Goal: Task Accomplishment & Management: Complete application form

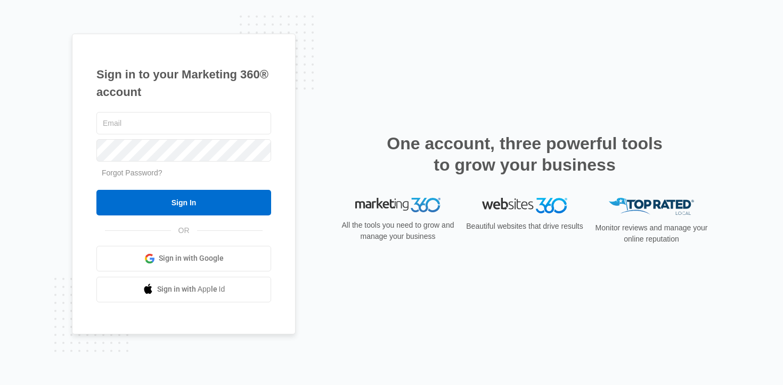
type input "[PERSON_NAME][EMAIL_ADDRESS][DOMAIN_NAME]"
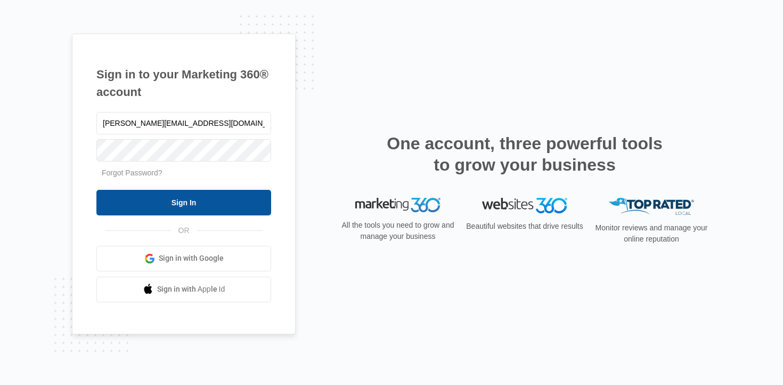
click at [168, 200] on input "Sign In" at bounding box center [183, 203] width 175 height 26
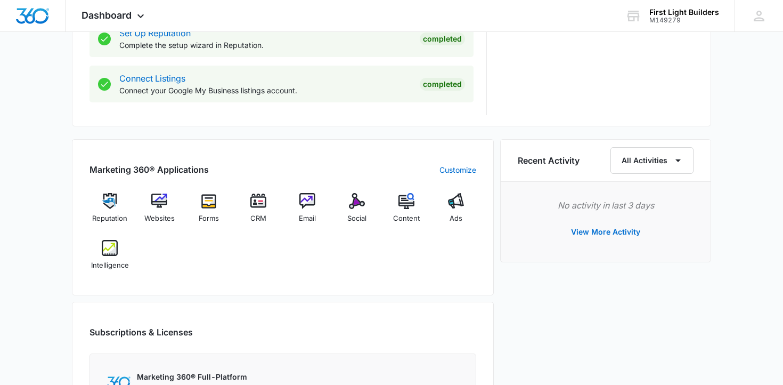
scroll to position [582, 0]
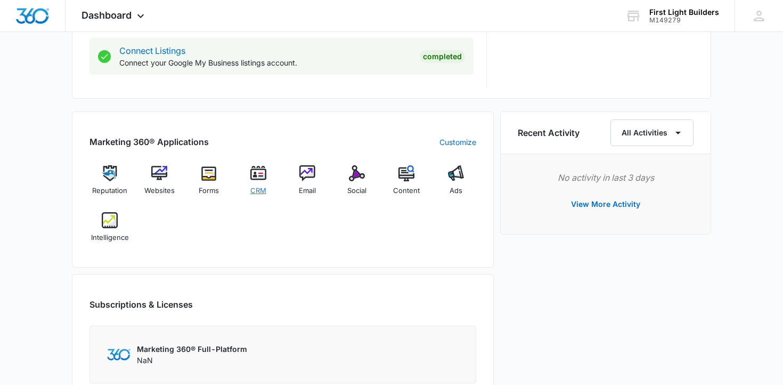
click at [255, 171] on img at bounding box center [258, 173] width 16 height 16
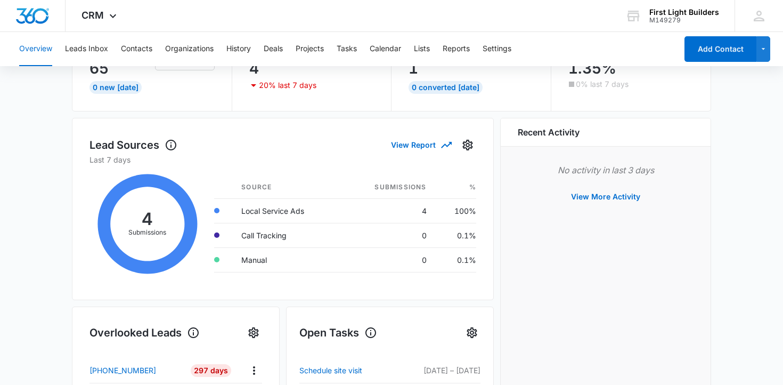
scroll to position [93, 0]
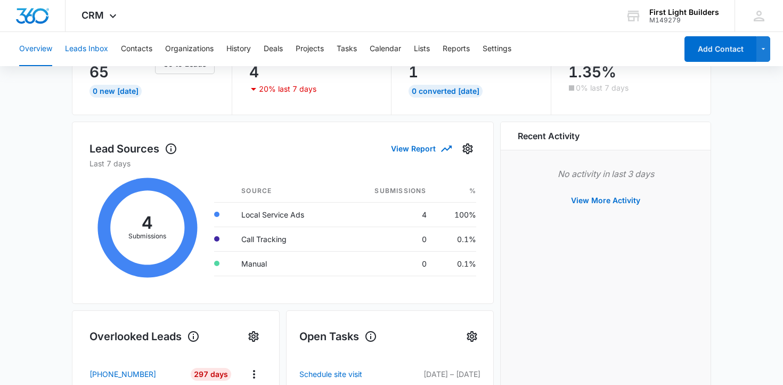
click at [102, 51] on button "Leads Inbox" at bounding box center [86, 49] width 43 height 34
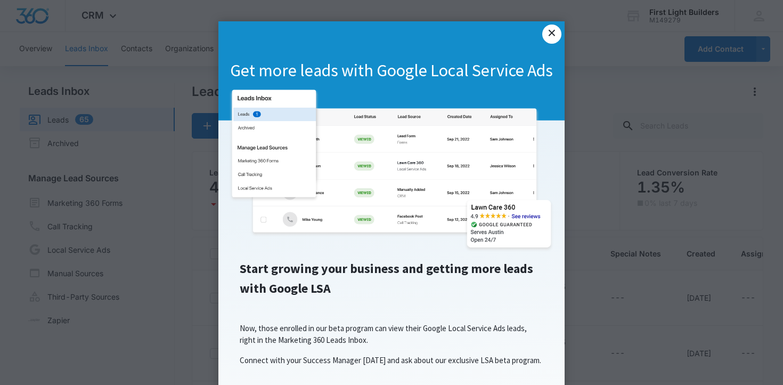
click at [551, 30] on link "×" at bounding box center [551, 34] width 19 height 19
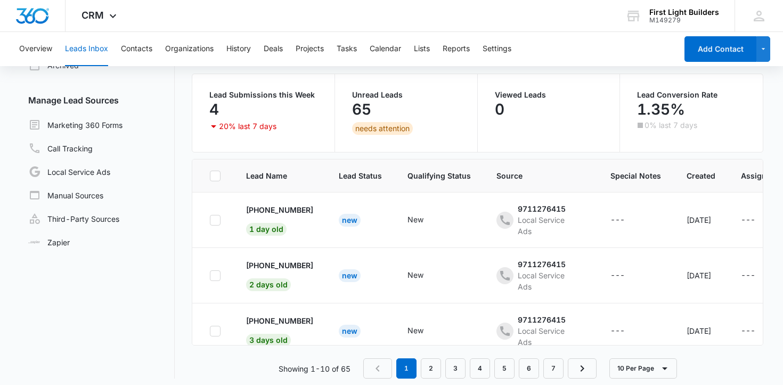
scroll to position [84, 0]
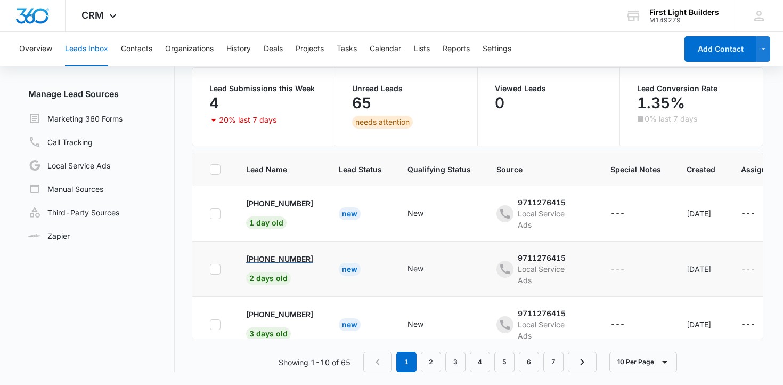
click at [268, 260] on p "[PHONE_NUMBER]" at bounding box center [279, 258] width 67 height 11
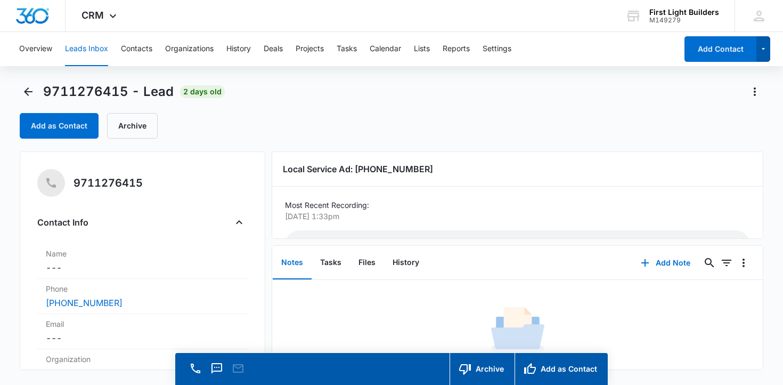
click at [768, 52] on button "button" at bounding box center [763, 49] width 14 height 26
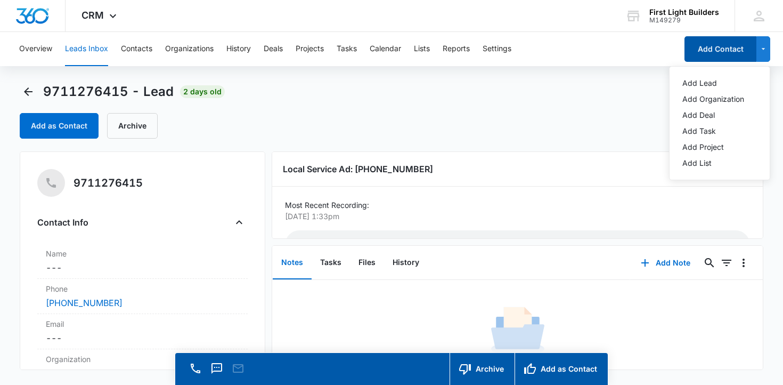
click at [715, 50] on button "Add Contact" at bounding box center [720, 49] width 72 height 26
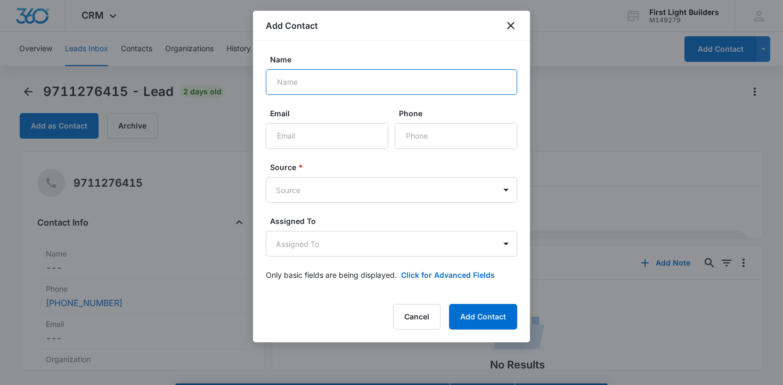
click at [306, 81] on input "Name" at bounding box center [391, 82] width 251 height 26
type input "T"
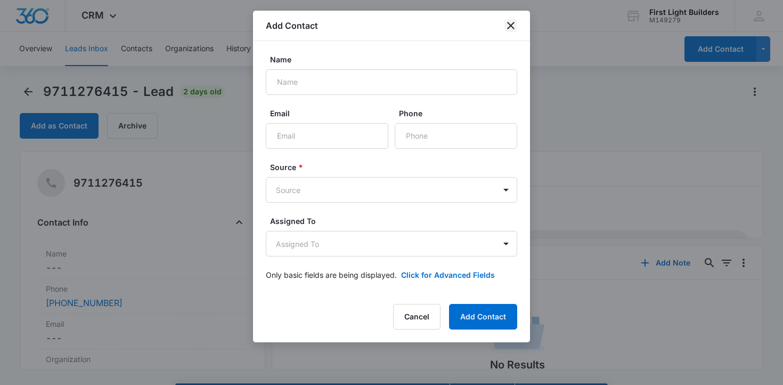
click at [510, 29] on icon "close" at bounding box center [510, 25] width 13 height 13
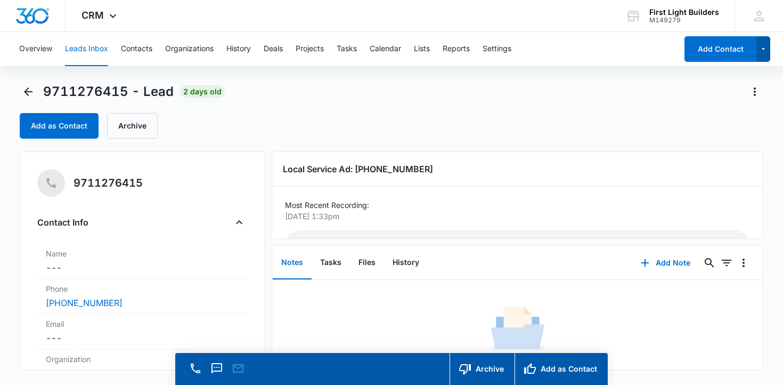
click at [763, 47] on icon "button" at bounding box center [763, 49] width 9 height 13
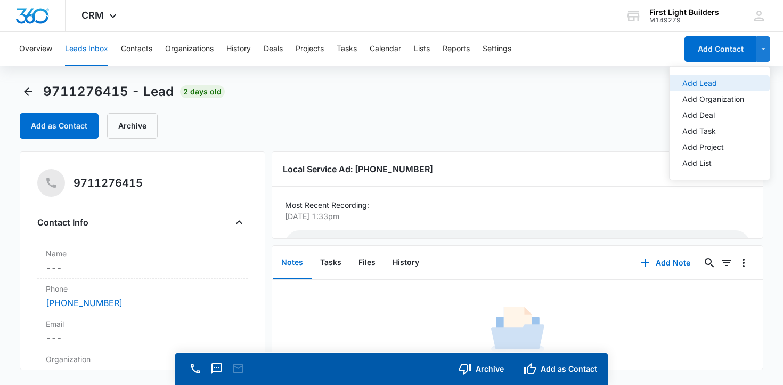
click at [693, 85] on div "Add Lead" at bounding box center [713, 82] width 62 height 7
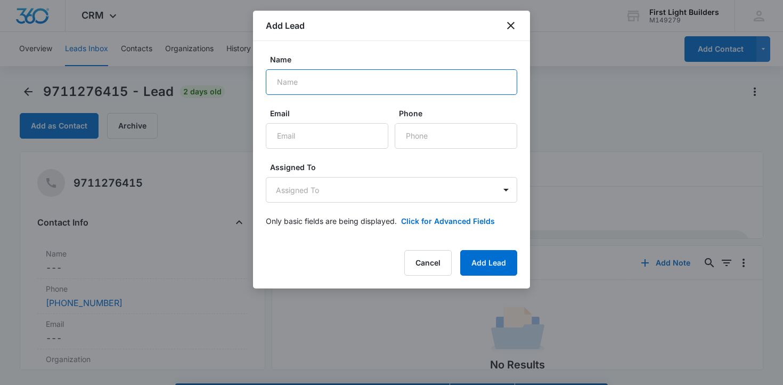
click at [340, 85] on input "Name" at bounding box center [391, 82] width 251 height 26
type input "[PERSON_NAME]"
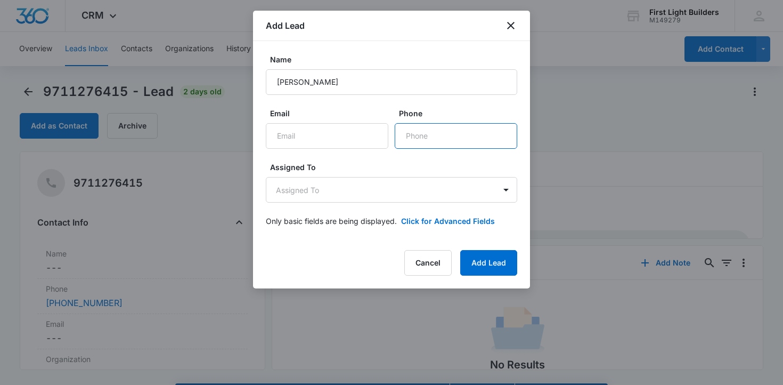
click at [411, 126] on input "Phone" at bounding box center [456, 136] width 123 height 26
type input "[PHONE_NUMBER]"
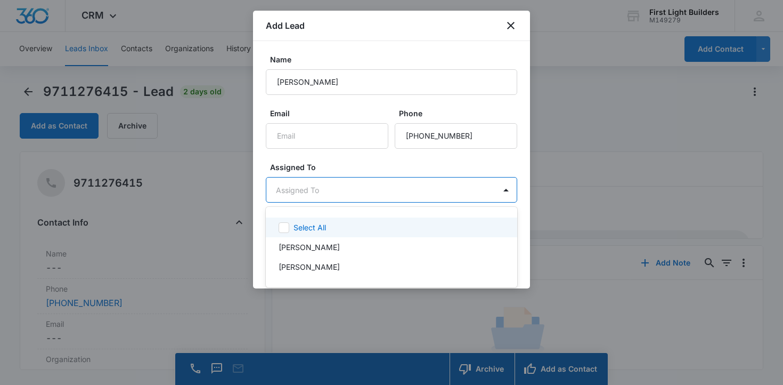
click at [350, 192] on body "CRM Apps Reputation Websites Forms CRM Email Social Content Ads Intelligence Fi…" at bounding box center [391, 192] width 783 height 385
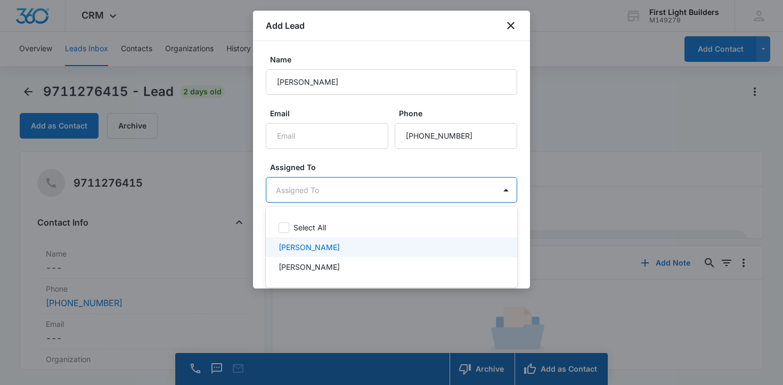
click at [322, 245] on p "[PERSON_NAME]" at bounding box center [309, 246] width 61 height 11
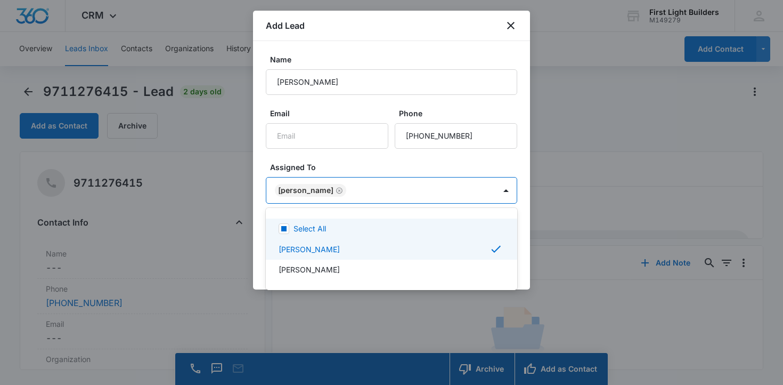
click at [521, 99] on div at bounding box center [391, 192] width 783 height 385
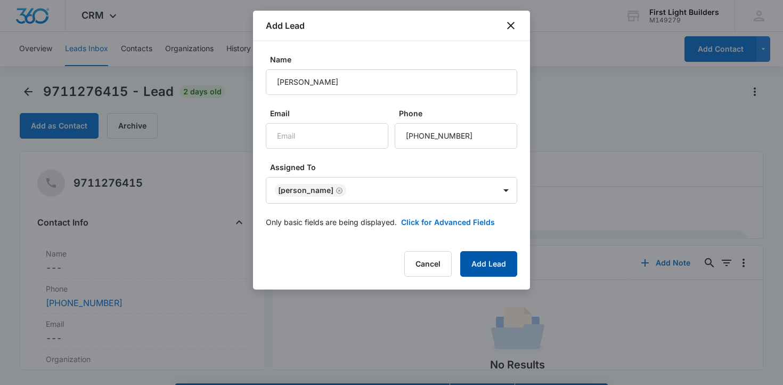
click at [475, 262] on button "Add Lead" at bounding box center [488, 264] width 57 height 26
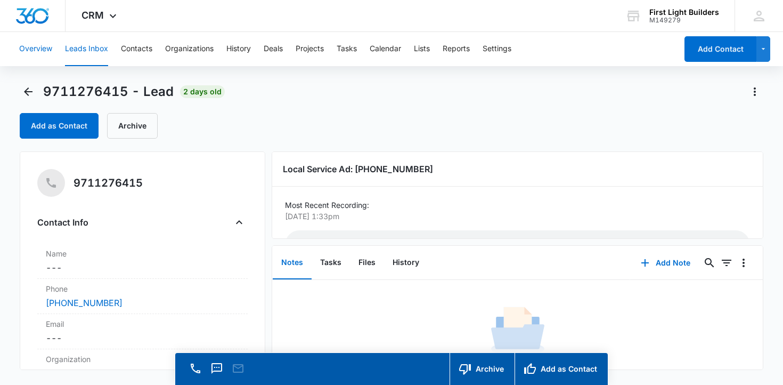
click at [35, 52] on button "Overview" at bounding box center [35, 49] width 33 height 34
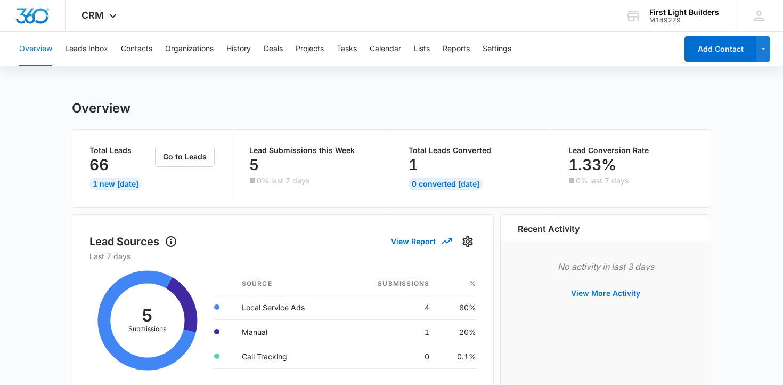
click at [101, 154] on p "Total Leads" at bounding box center [120, 149] width 63 height 7
click at [105, 184] on div "1 New [DATE]" at bounding box center [115, 183] width 52 height 13
click at [178, 158] on button "Go to Leads" at bounding box center [185, 156] width 60 height 20
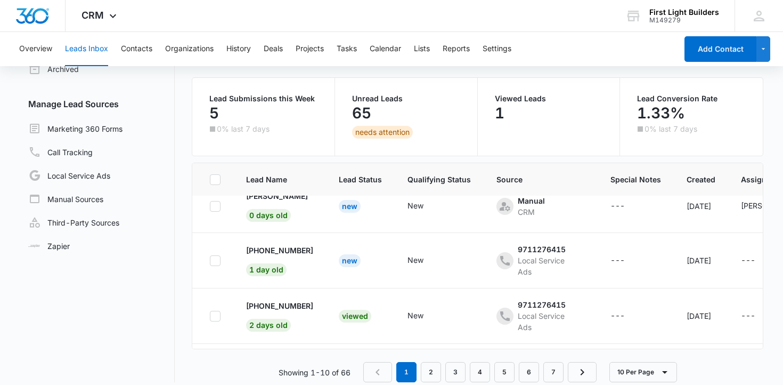
scroll to position [19, 0]
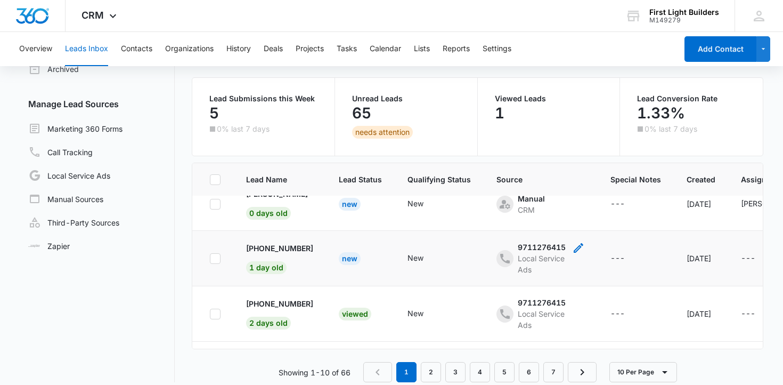
click at [544, 249] on div "9711276415" at bounding box center [542, 246] width 48 height 11
click at [533, 237] on button "Cancel" at bounding box center [524, 228] width 37 height 20
click at [278, 251] on p "[PHONE_NUMBER]" at bounding box center [279, 247] width 67 height 11
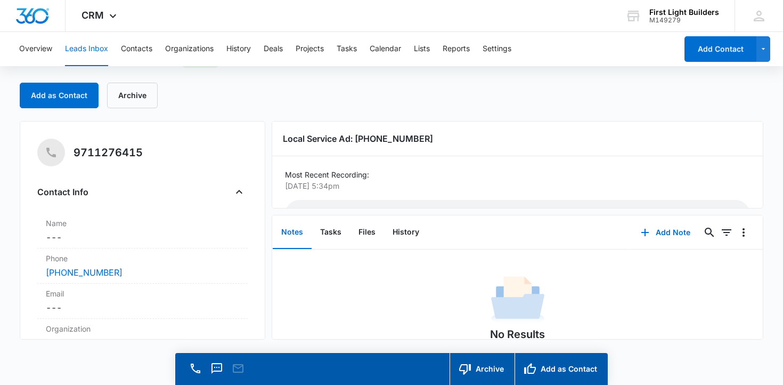
click at [353, 182] on p "[DATE] 5:34pm" at bounding box center [514, 185] width 459 height 11
click at [347, 170] on p "Most Recent Recording:" at bounding box center [517, 174] width 465 height 11
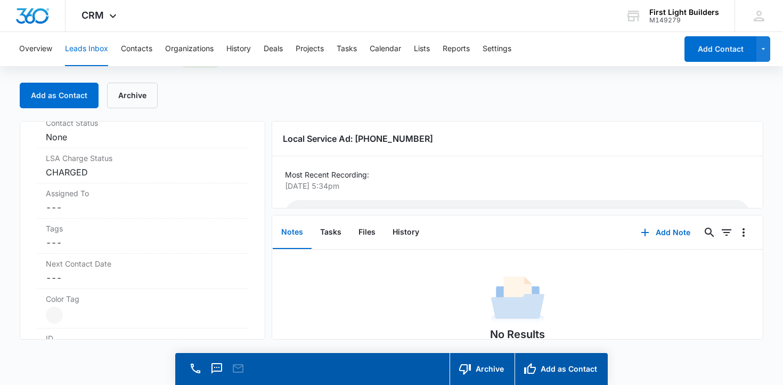
scroll to position [503, 0]
click at [305, 280] on div "No Results Try adjusting your search or filters to find what you’re looking for." at bounding box center [517, 325] width 491 height 105
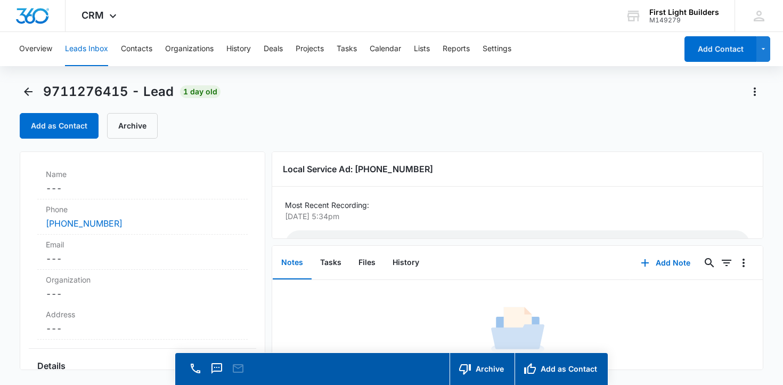
scroll to position [0, 0]
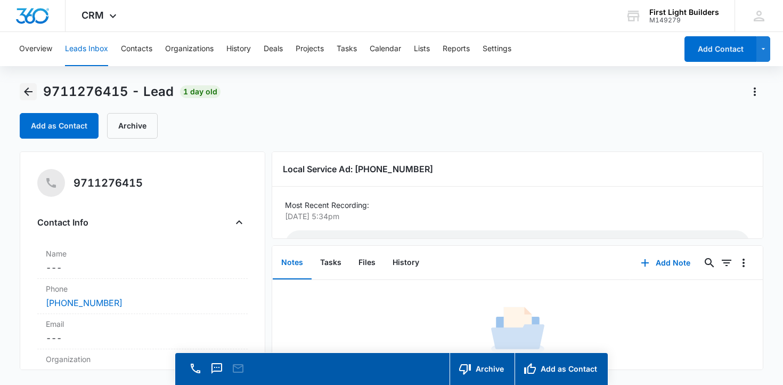
click at [29, 88] on icon "Back" at bounding box center [28, 91] width 13 height 13
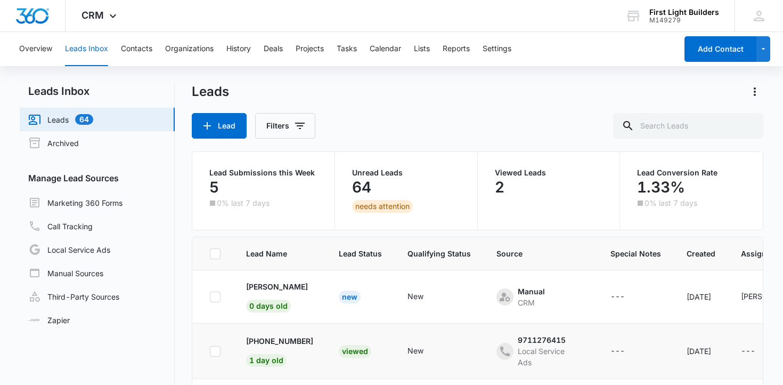
click at [215, 353] on icon at bounding box center [215, 351] width 10 height 10
click at [210, 351] on input "checkbox" at bounding box center [209, 350] width 1 height 1
checkbox input "true"
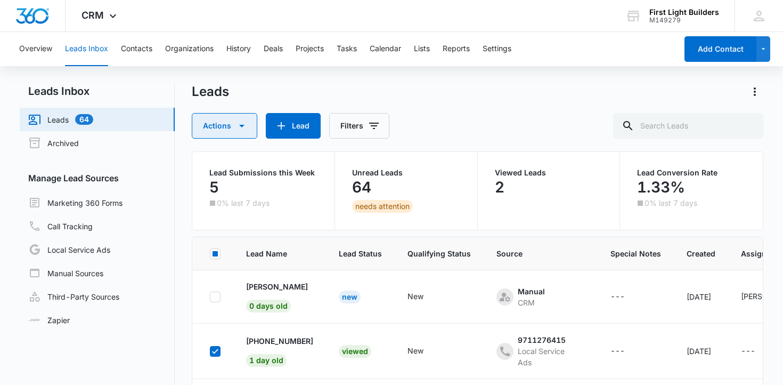
click at [241, 123] on icon "button" at bounding box center [241, 125] width 13 height 13
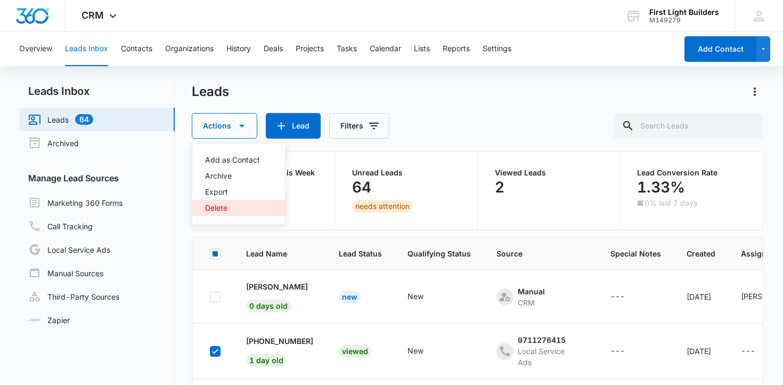
click at [225, 202] on button "Delete" at bounding box center [238, 208] width 93 height 16
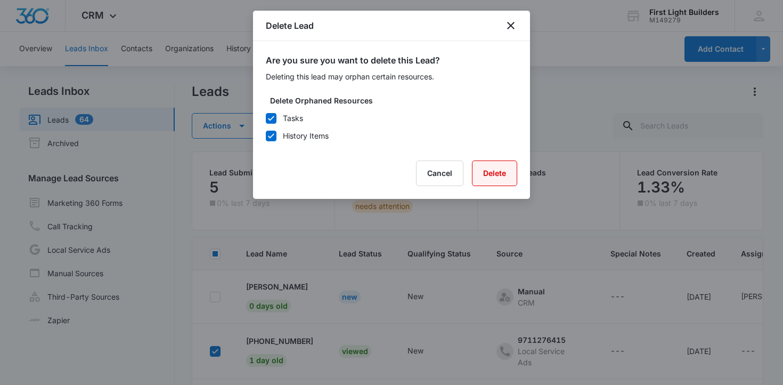
click at [495, 173] on button "Delete" at bounding box center [494, 173] width 45 height 26
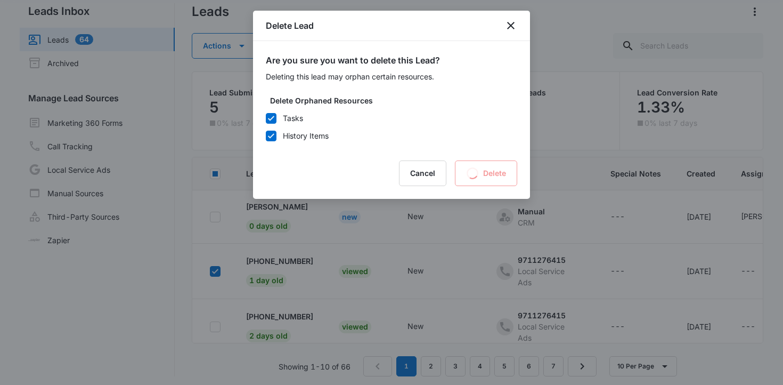
scroll to position [84, 0]
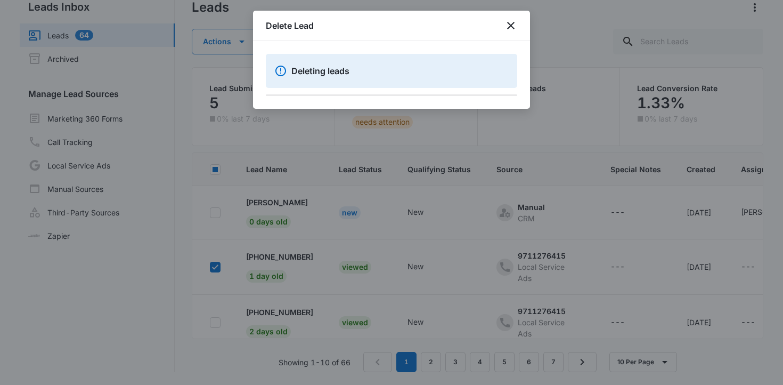
click at [279, 310] on div at bounding box center [391, 192] width 783 height 385
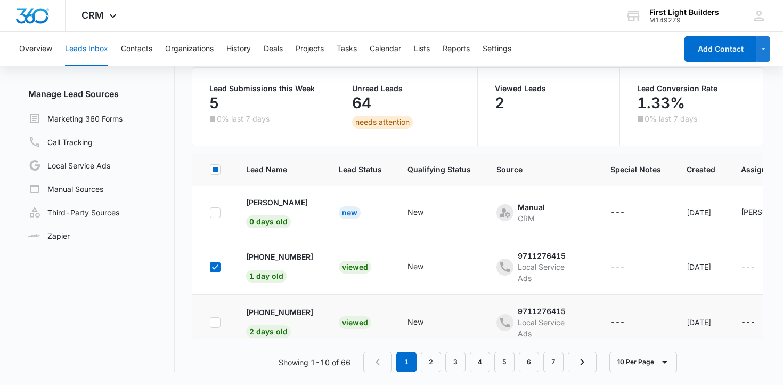
click at [279, 313] on p "[PHONE_NUMBER]" at bounding box center [279, 311] width 67 height 11
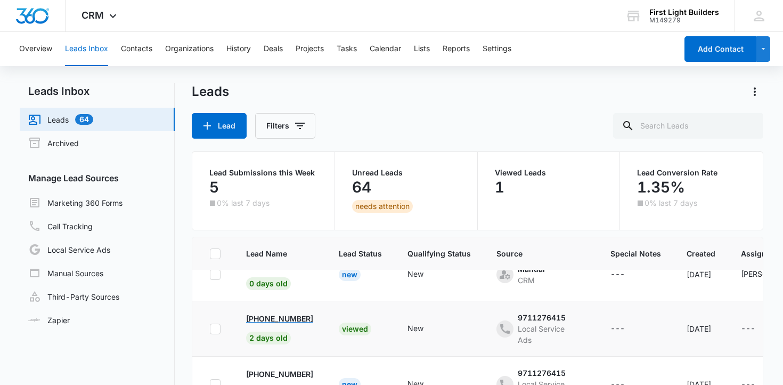
scroll to position [25, 0]
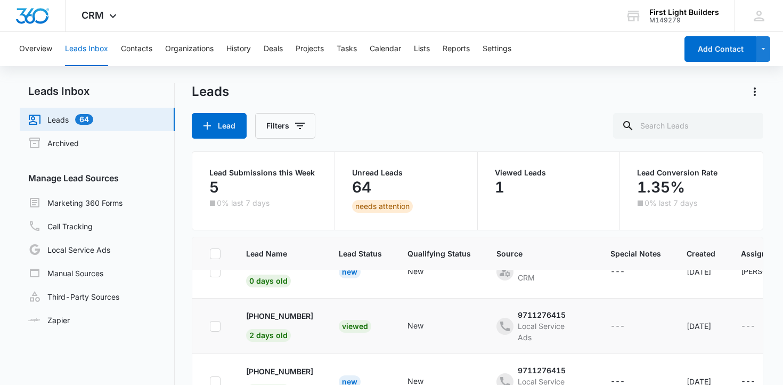
click at [216, 327] on icon at bounding box center [215, 326] width 10 height 10
click at [210, 326] on input "checkbox" at bounding box center [209, 325] width 1 height 1
checkbox input "true"
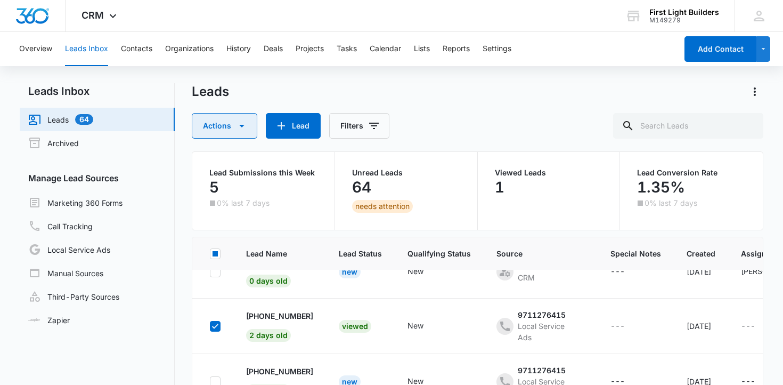
click at [246, 124] on icon "button" at bounding box center [241, 125] width 13 height 13
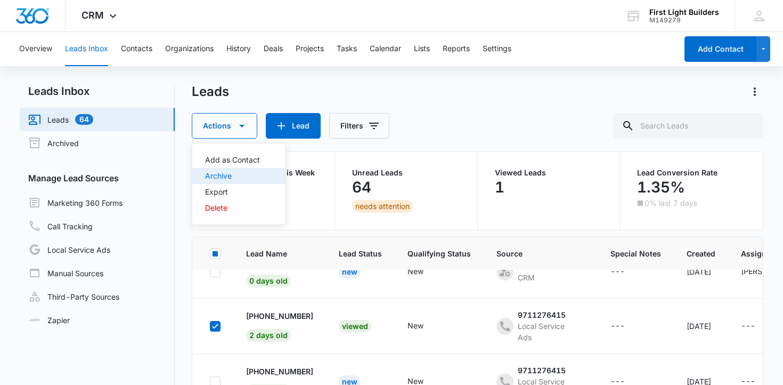
click at [223, 176] on div "Archive" at bounding box center [232, 175] width 55 height 7
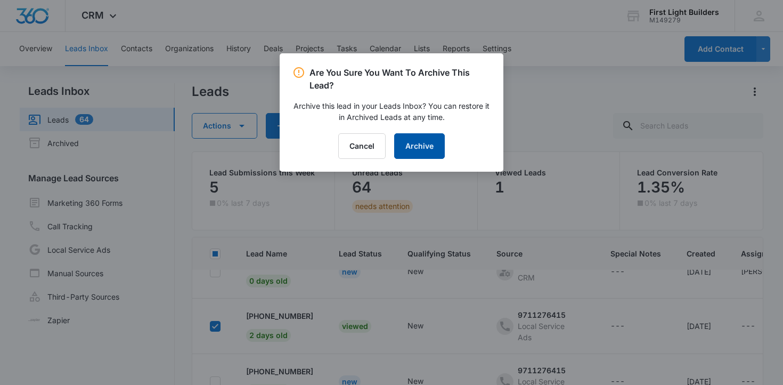
click at [428, 150] on button "Archive" at bounding box center [419, 146] width 51 height 26
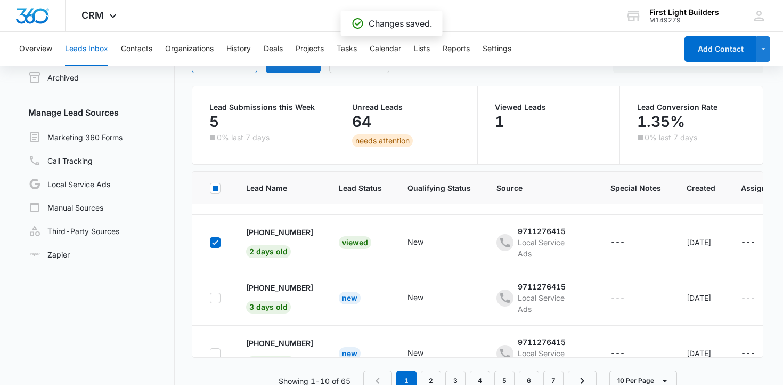
scroll to position [52, 0]
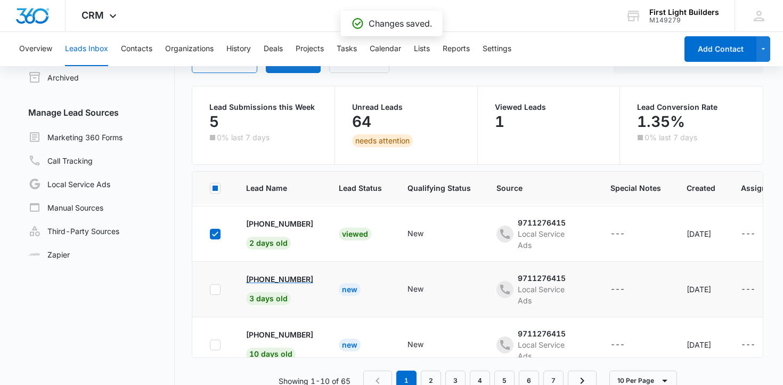
click at [267, 281] on p "[PHONE_NUMBER]" at bounding box center [279, 278] width 67 height 11
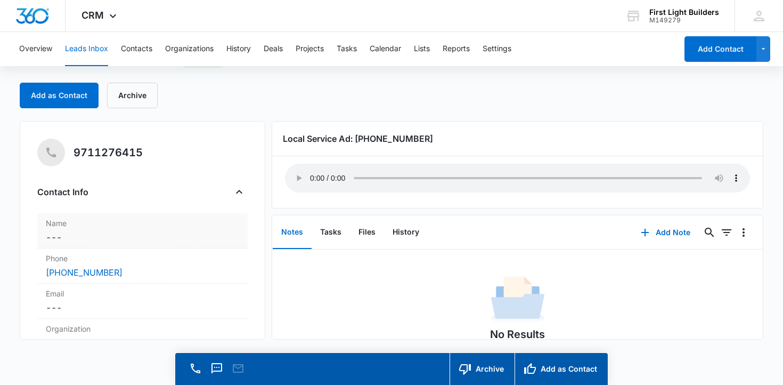
click at [70, 231] on dd "Cancel Save Changes ---" at bounding box center [143, 237] width 194 height 13
click at [81, 254] on input "text" at bounding box center [143, 259] width 176 height 26
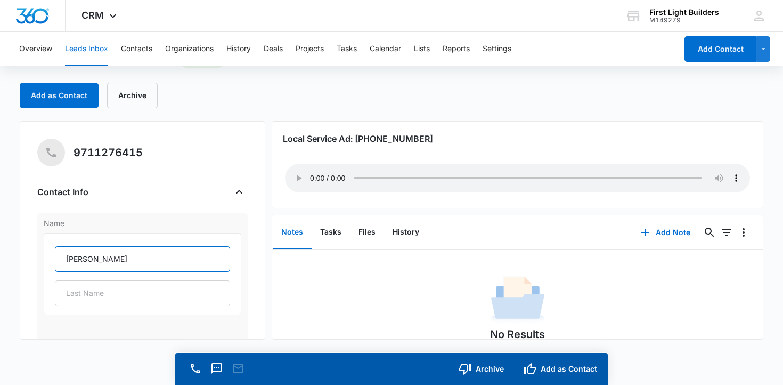
type input "[PERSON_NAME]"
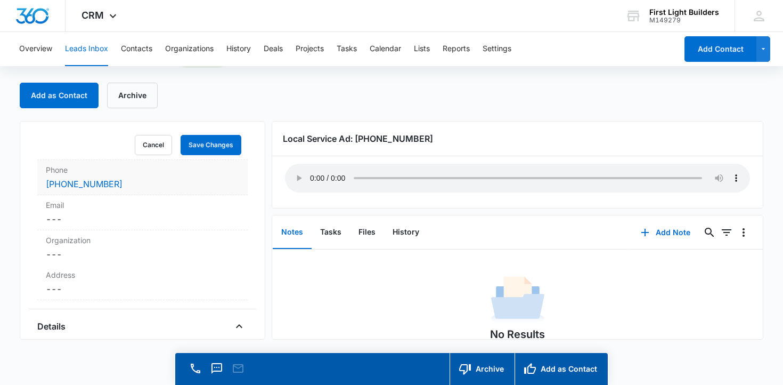
scroll to position [224, 0]
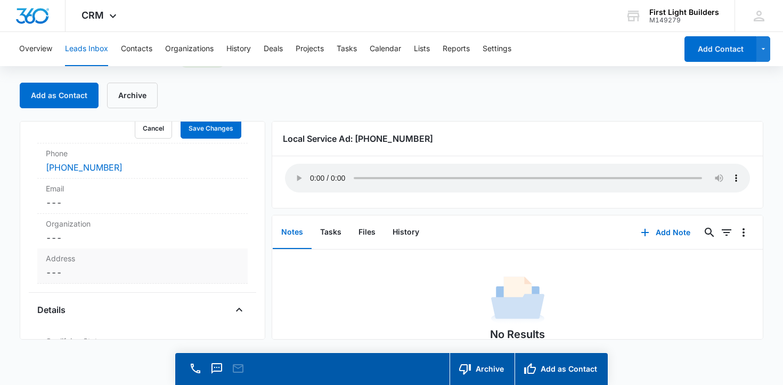
type input "[PERSON_NAME]"
click at [87, 275] on dd "Cancel Save Changes ---" at bounding box center [143, 272] width 194 height 13
click at [94, 298] on input "text" at bounding box center [143, 294] width 176 height 26
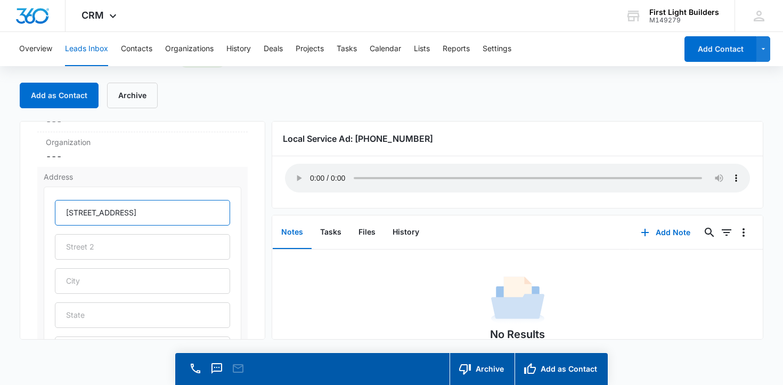
scroll to position [315, 0]
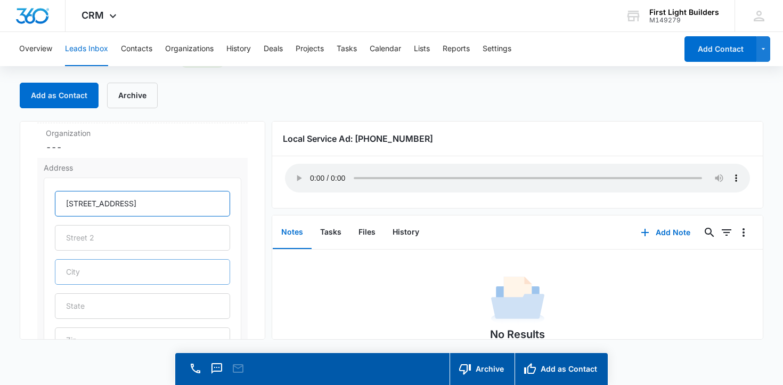
type input "[STREET_ADDRESS]"
click at [89, 277] on input "text" at bounding box center [143, 272] width 176 height 26
type input "[GEOGRAPHIC_DATA]"
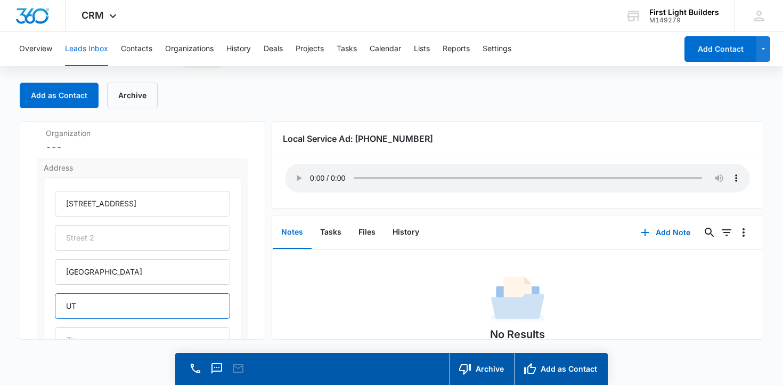
type input "UT"
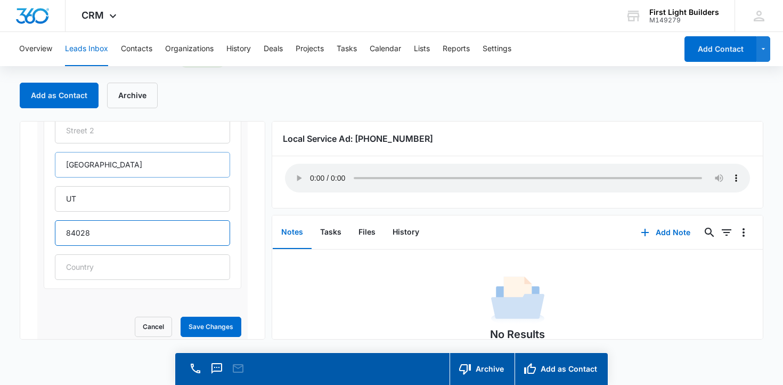
scroll to position [427, 0]
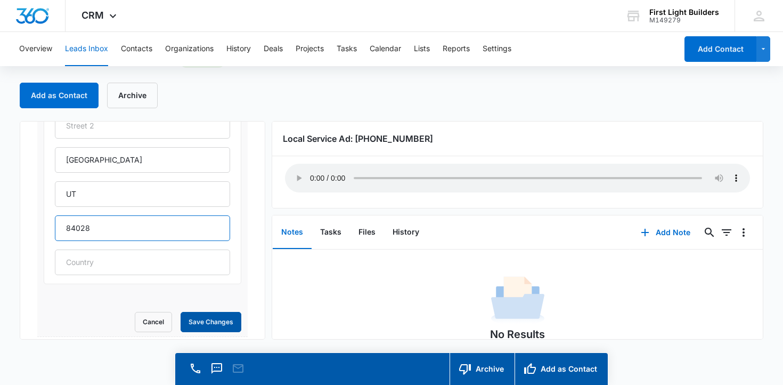
type input "84028"
click at [202, 322] on button "Save Changes" at bounding box center [211, 322] width 61 height 20
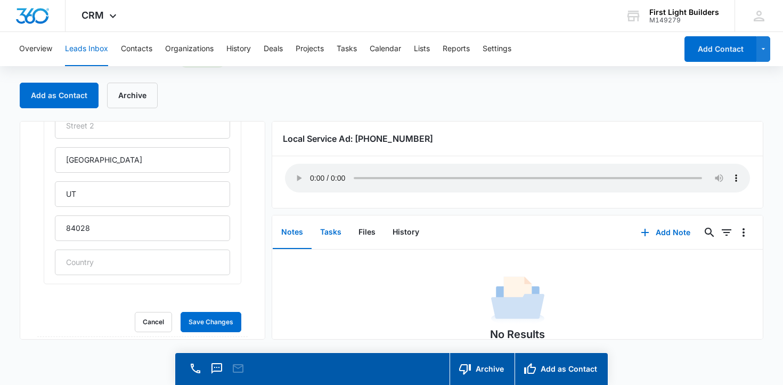
click at [336, 232] on button "Tasks" at bounding box center [331, 232] width 38 height 33
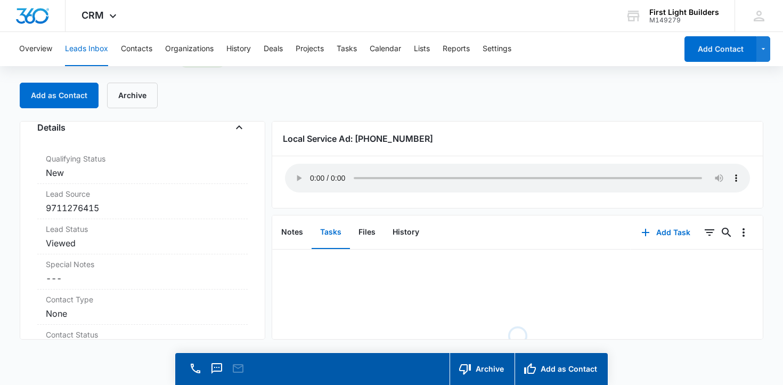
scroll to position [419, 0]
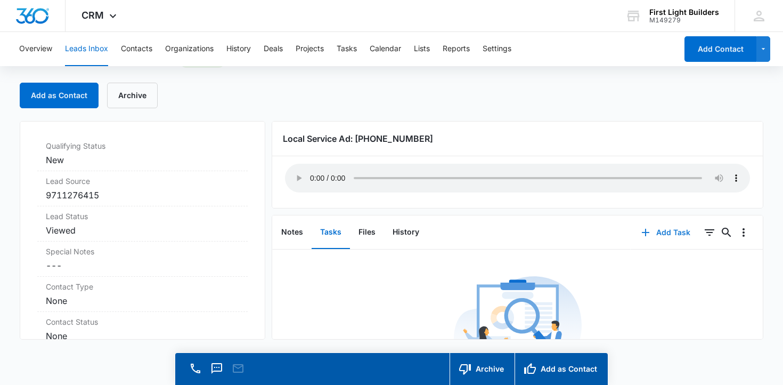
click at [675, 222] on button "Add Task" at bounding box center [666, 232] width 70 height 26
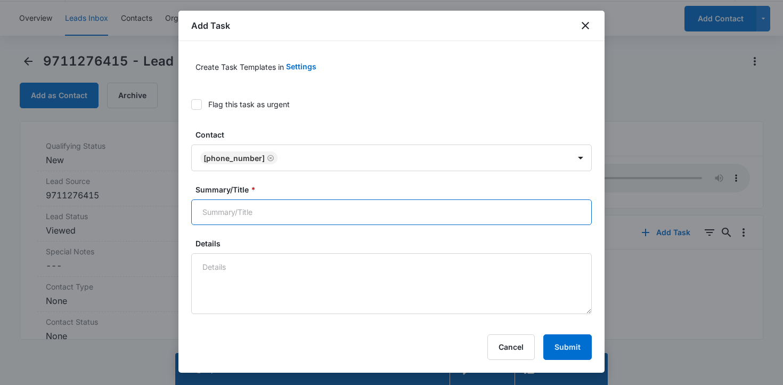
click at [222, 209] on input "Summary/Title *" at bounding box center [391, 212] width 401 height 26
type input "Create Estimate"
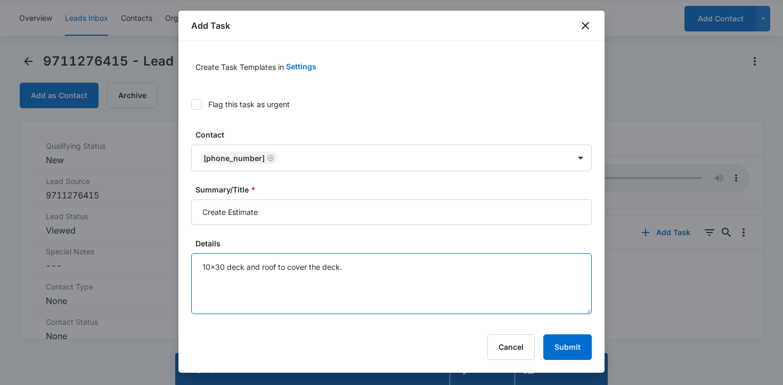
scroll to position [5, 0]
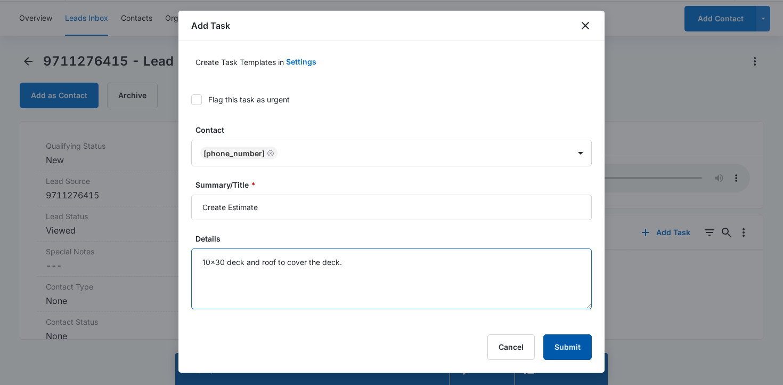
type textarea "10x30 deck and roof to cover the deck."
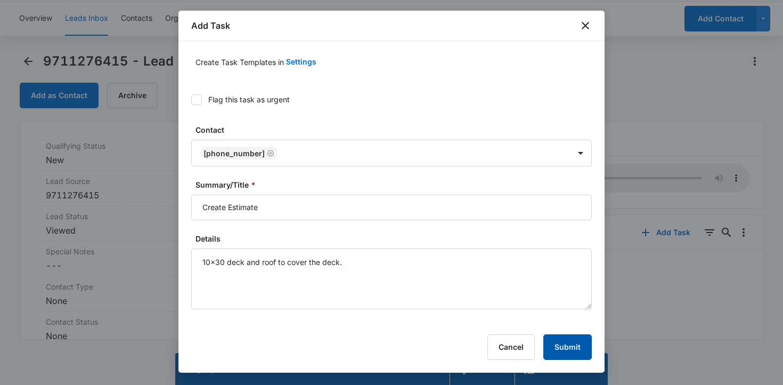
click at [555, 343] on button "Submit" at bounding box center [567, 347] width 48 height 26
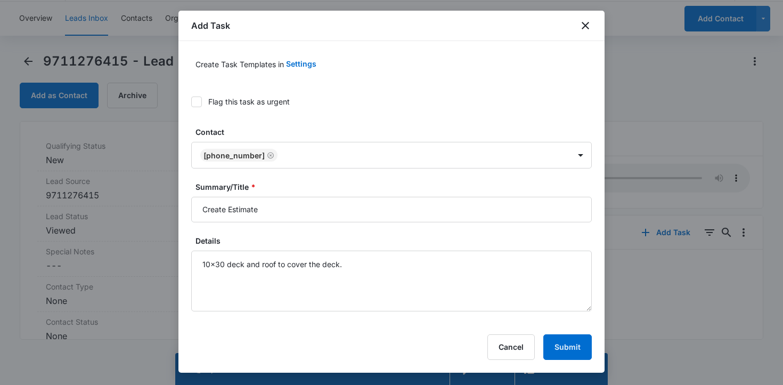
scroll to position [0, 0]
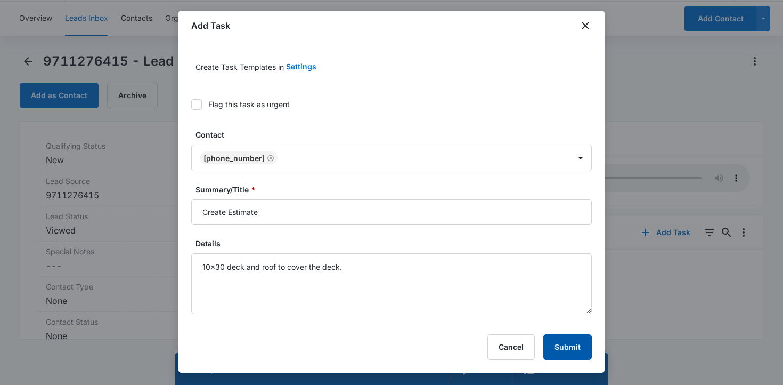
click at [570, 344] on button "Submit" at bounding box center [567, 347] width 48 height 26
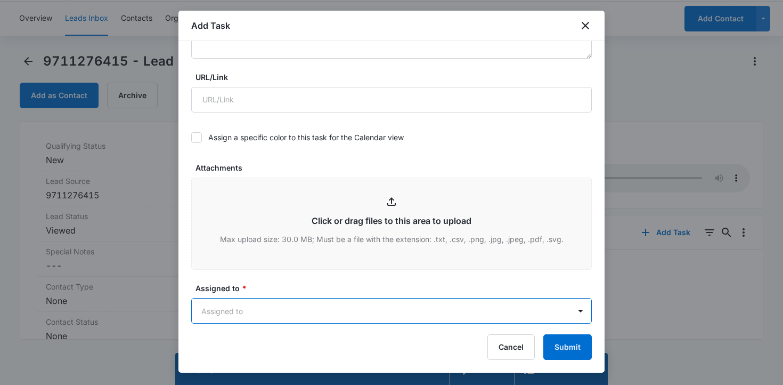
click at [311, 326] on div "Add Task Create Task Templates in Settings Flag this task as urgent Contact [PH…" at bounding box center [391, 192] width 426 height 362
click at [311, 313] on body "CRM Apps Reputation Websites Forms CRM Email Social Content Ads Intelligence Fi…" at bounding box center [391, 177] width 783 height 415
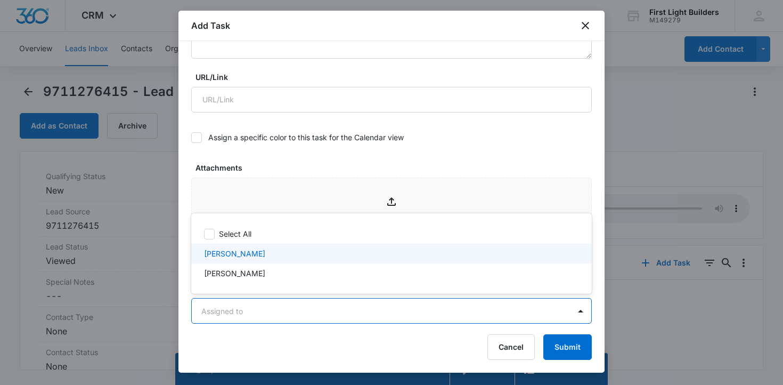
click at [296, 255] on div "[PERSON_NAME]" at bounding box center [390, 253] width 373 height 11
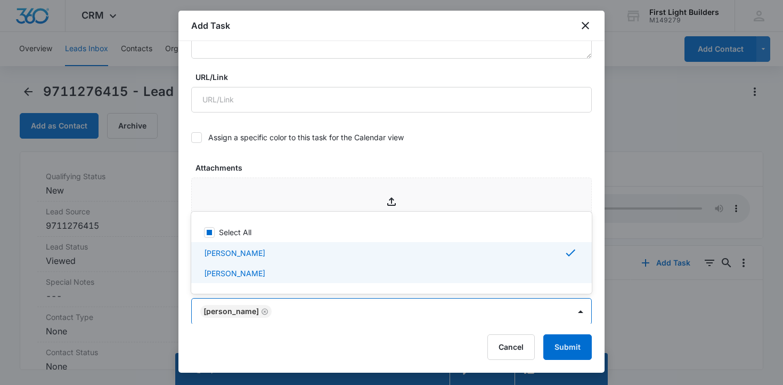
click at [575, 345] on div at bounding box center [391, 192] width 783 height 385
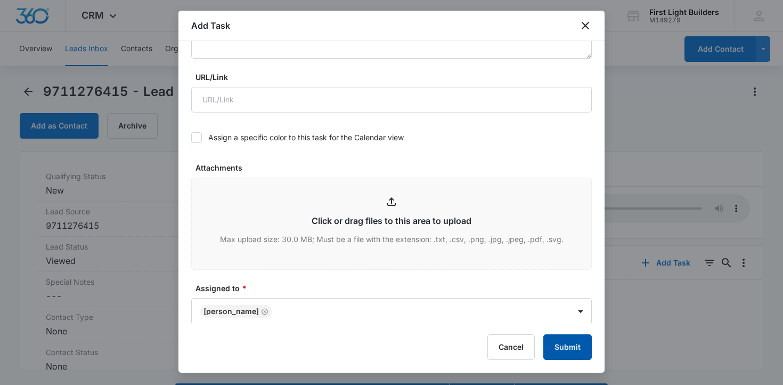
click at [567, 350] on button "Submit" at bounding box center [567, 347] width 48 height 26
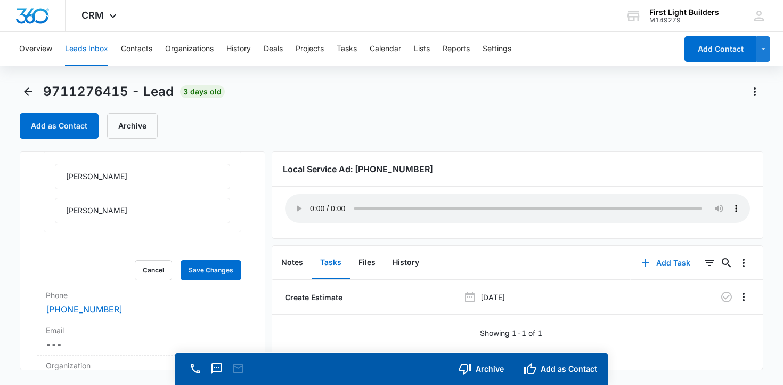
scroll to position [115, 0]
click at [201, 267] on button "Save Changes" at bounding box center [211, 268] width 61 height 20
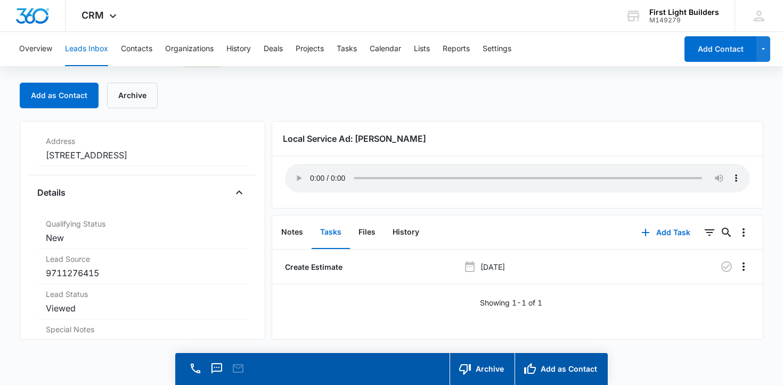
scroll to position [231, 0]
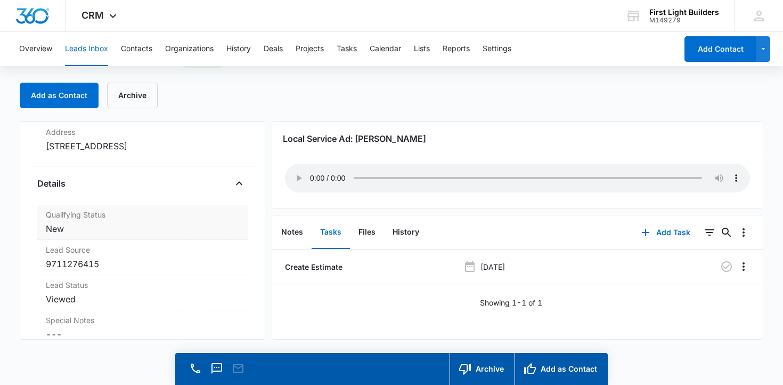
click at [192, 235] on dd "Cancel Save Changes New" at bounding box center [143, 228] width 194 height 13
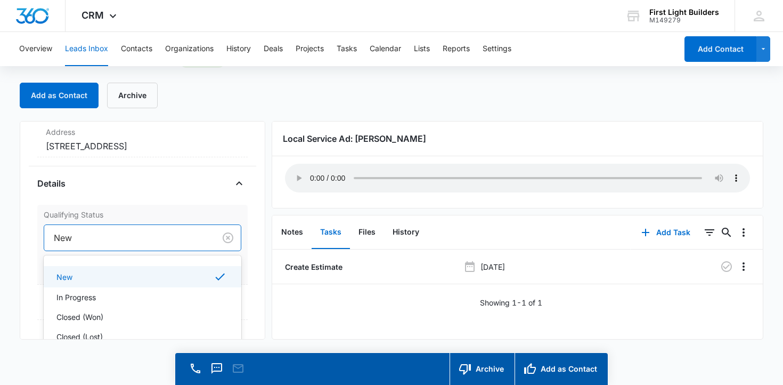
click at [192, 245] on div at bounding box center [128, 237] width 148 height 15
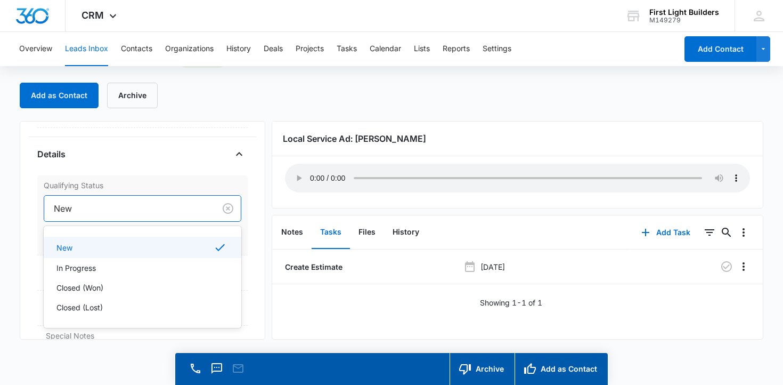
scroll to position [265, 0]
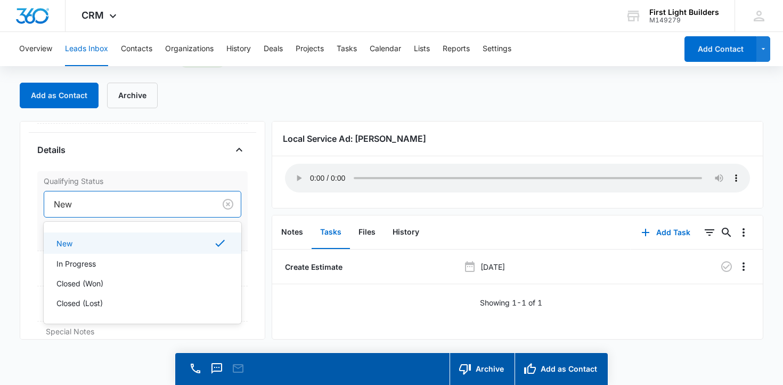
click at [187, 249] on div "New" at bounding box center [141, 243] width 170 height 13
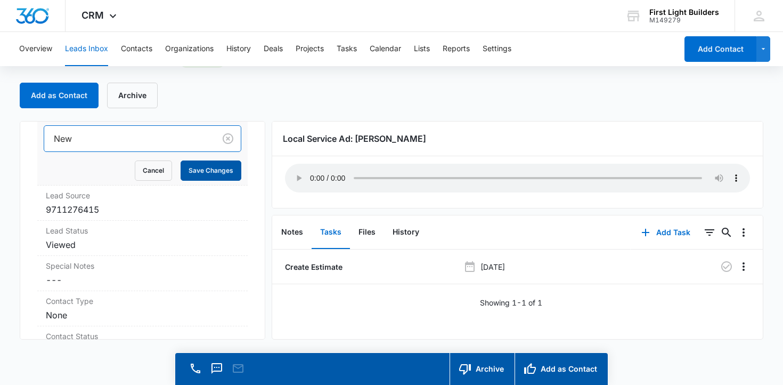
scroll to position [334, 0]
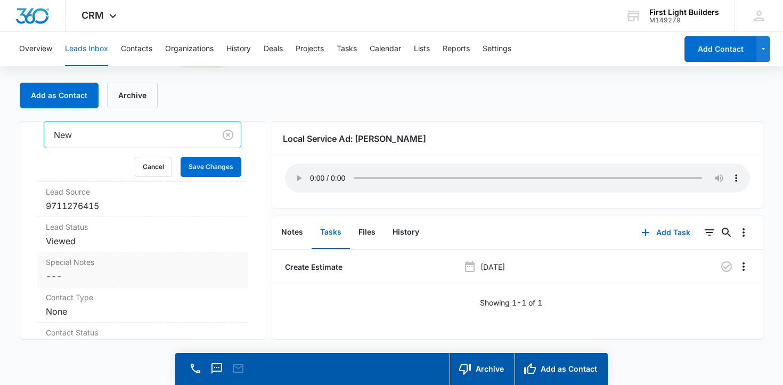
click at [81, 282] on dd "Cancel Save Changes ---" at bounding box center [143, 276] width 194 height 13
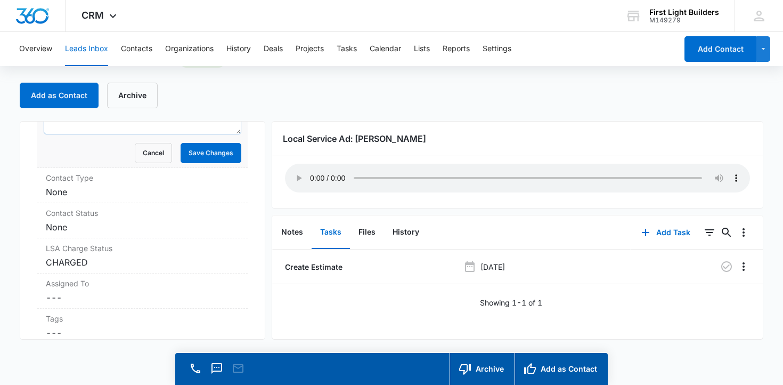
scroll to position [528, 0]
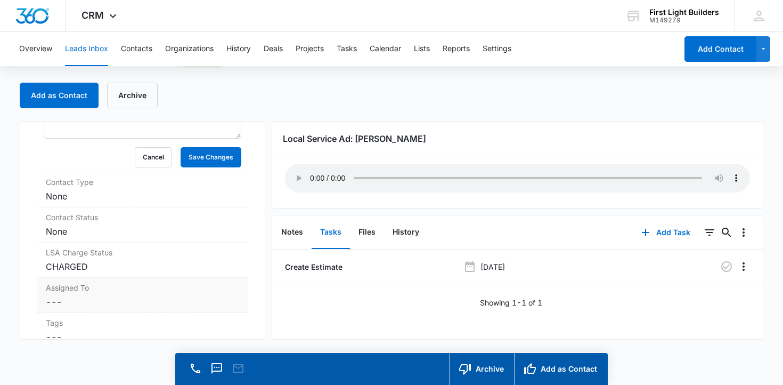
click at [69, 308] on dd "Cancel Save Changes ---" at bounding box center [143, 301] width 194 height 13
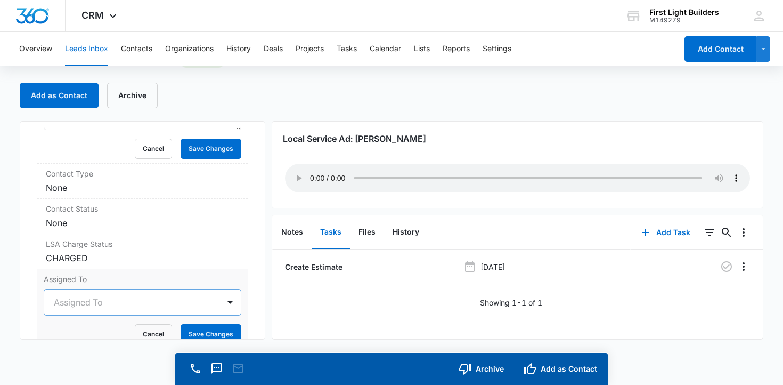
click at [87, 309] on div at bounding box center [130, 302] width 152 height 15
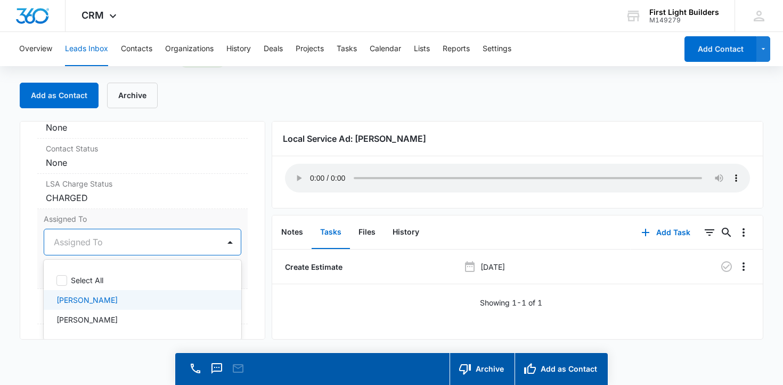
scroll to position [606, 0]
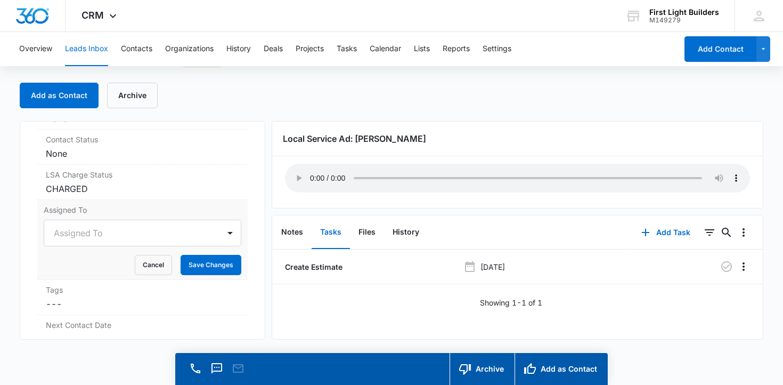
click at [126, 215] on label "Assigned To" at bounding box center [143, 209] width 198 height 11
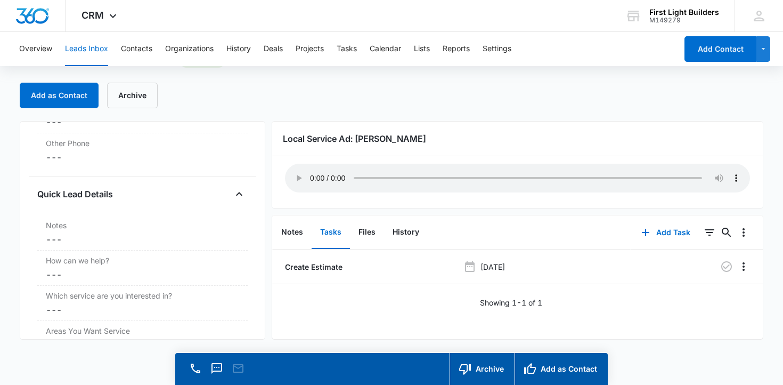
scroll to position [1033, 0]
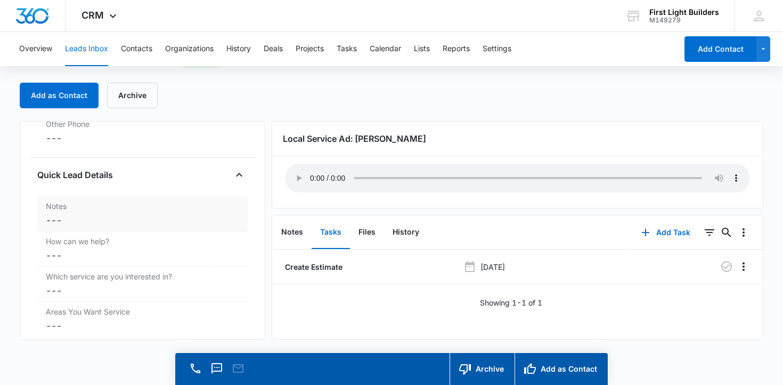
click at [110, 226] on dd "Cancel Save Changes ---" at bounding box center [143, 220] width 194 height 13
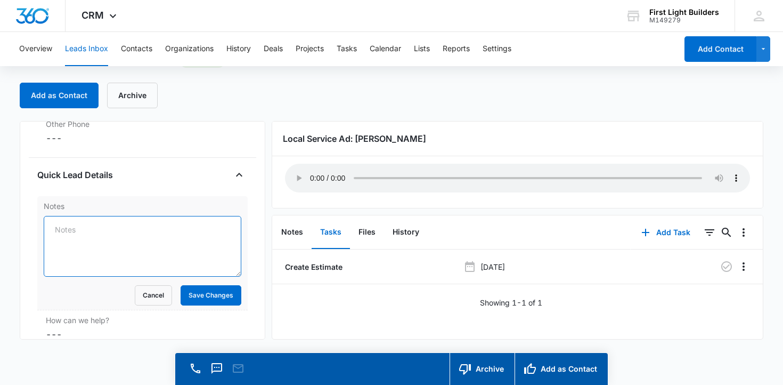
click at [103, 239] on textarea "Notes" at bounding box center [143, 246] width 198 height 61
type textarea "Can push to Spring if needed"
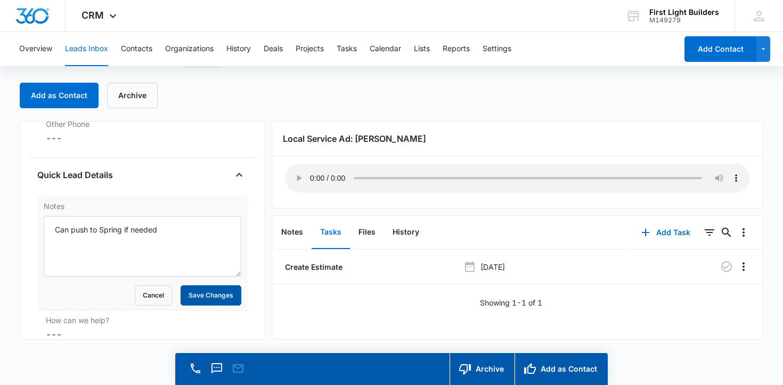
click at [195, 303] on button "Save Changes" at bounding box center [211, 295] width 61 height 20
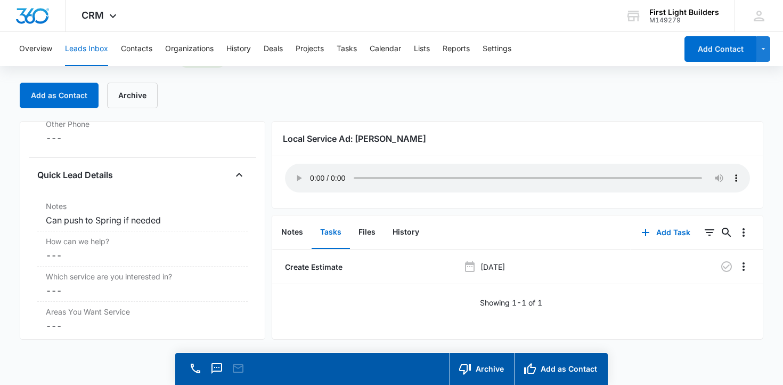
click at [80, 48] on button "Leads Inbox" at bounding box center [86, 49] width 43 height 34
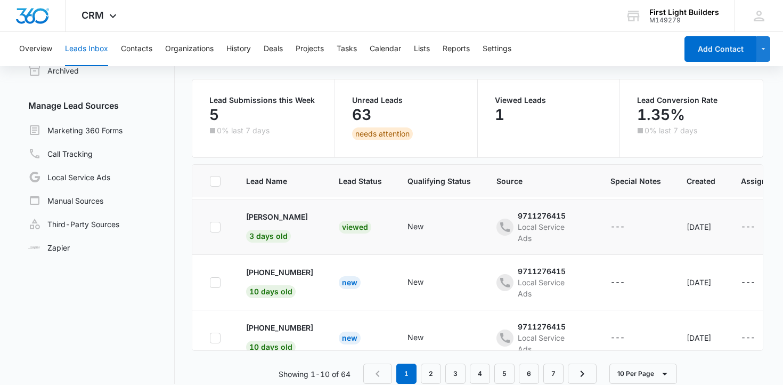
scroll to position [75, 0]
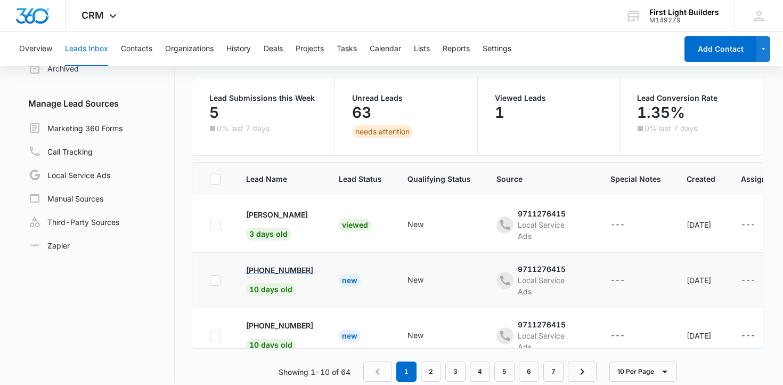
click at [286, 272] on p "[PHONE_NUMBER]" at bounding box center [279, 269] width 67 height 11
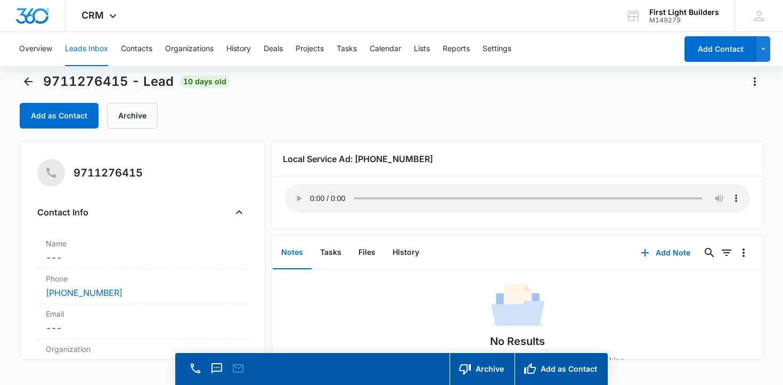
scroll to position [15, 0]
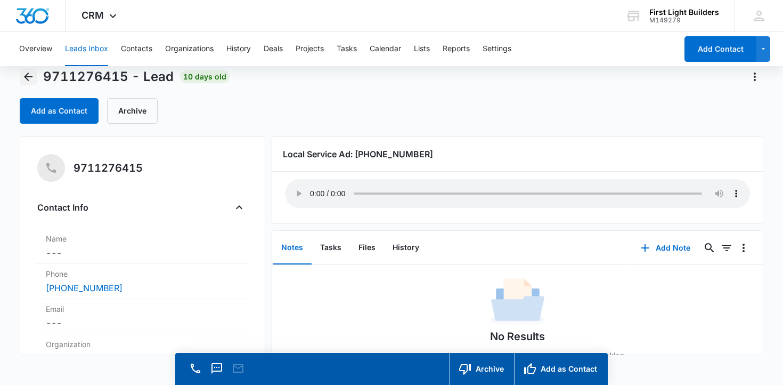
click at [29, 80] on icon "Back" at bounding box center [28, 76] width 13 height 13
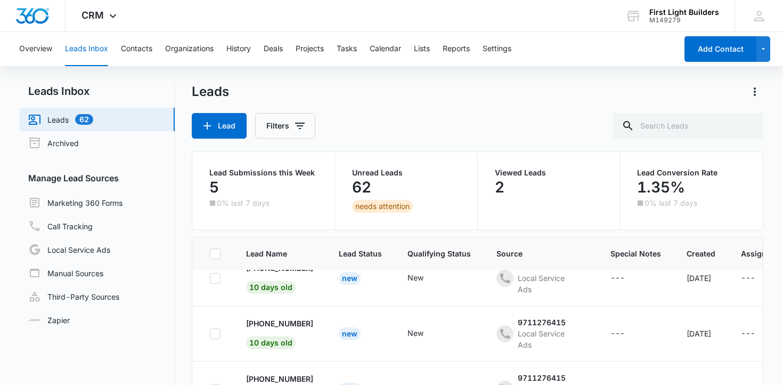
scroll to position [129, 0]
click at [283, 321] on p "[PHONE_NUMBER]" at bounding box center [279, 322] width 67 height 11
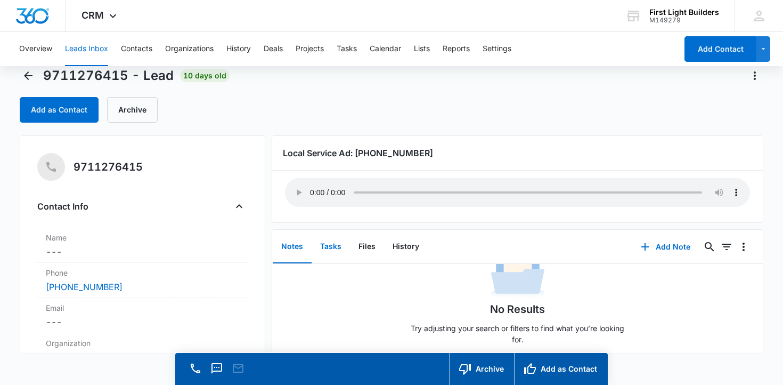
scroll to position [30, 0]
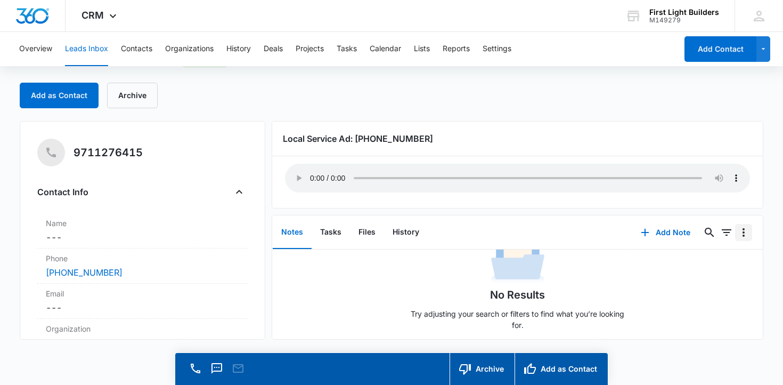
click at [746, 234] on icon "Overflow Menu" at bounding box center [743, 232] width 13 height 13
click at [670, 285] on div "No Results Try adjusting your search or filters to find what you’re looking for." at bounding box center [517, 285] width 491 height 105
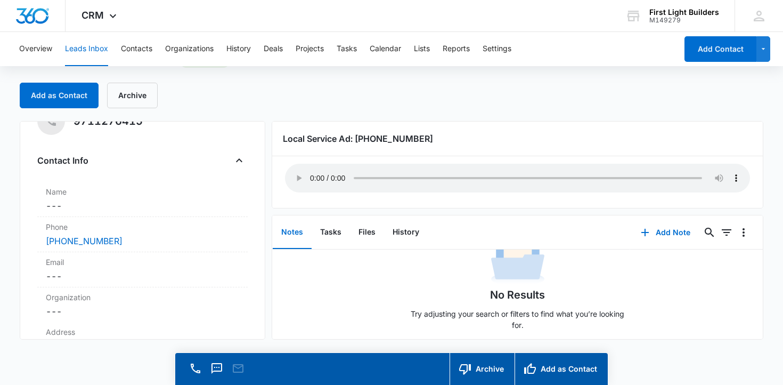
scroll to position [0, 0]
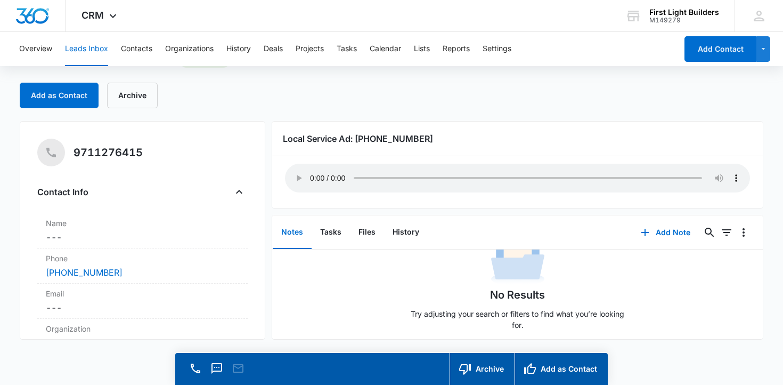
click at [81, 52] on button "Leads Inbox" at bounding box center [86, 49] width 43 height 34
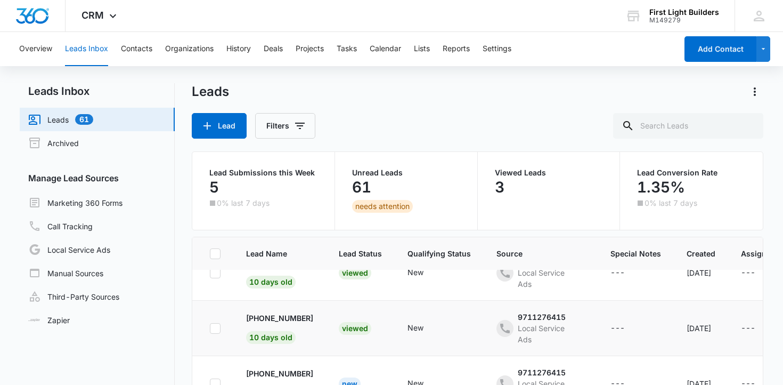
scroll to position [136, 0]
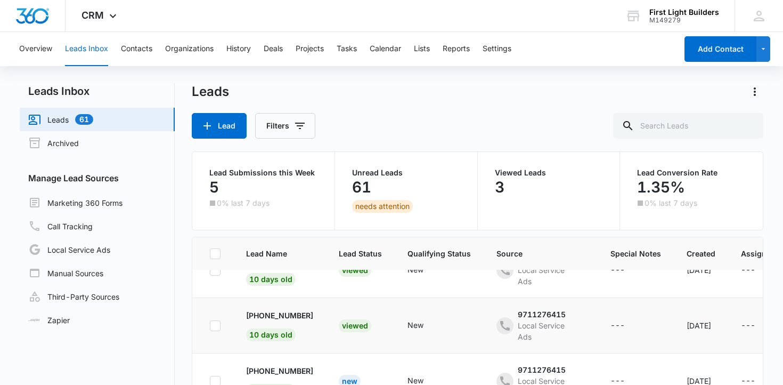
click at [219, 323] on icon at bounding box center [215, 326] width 10 height 10
click at [210, 325] on input "checkbox" at bounding box center [209, 325] width 1 height 1
checkbox input "true"
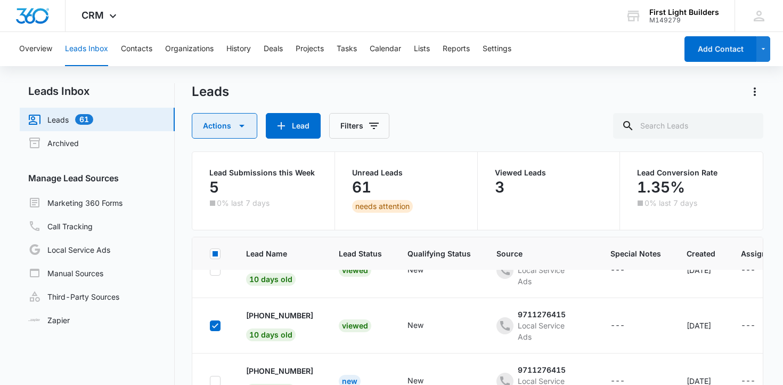
click at [226, 123] on button "Actions" at bounding box center [225, 126] width 66 height 26
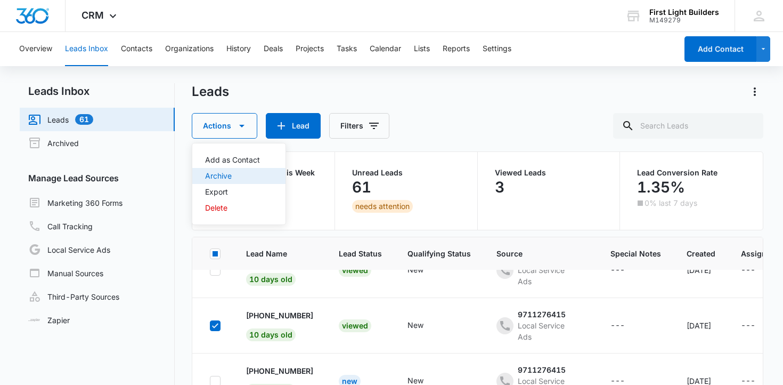
click at [230, 175] on div "Archive" at bounding box center [232, 175] width 55 height 7
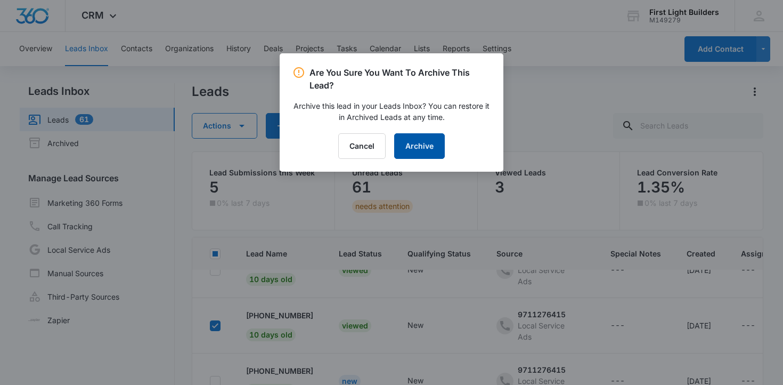
click at [413, 145] on button "Archive" at bounding box center [419, 146] width 51 height 26
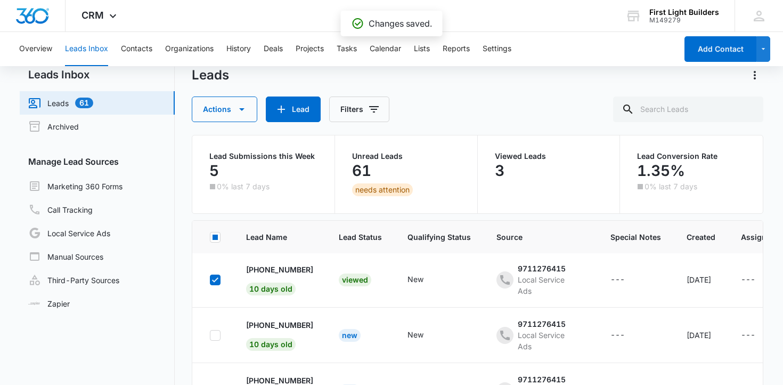
scroll to position [172, 0]
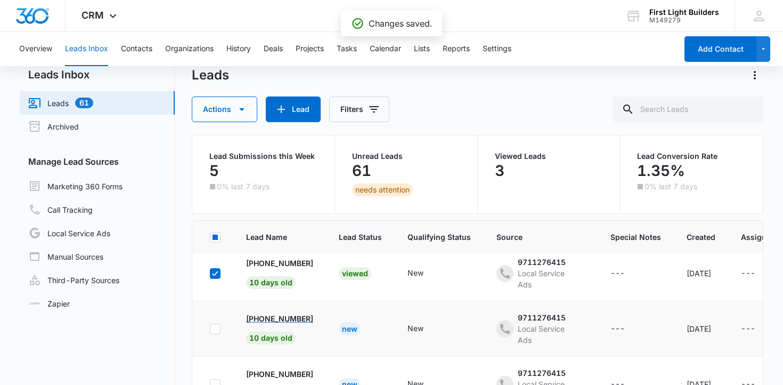
click at [271, 320] on p "[PHONE_NUMBER]" at bounding box center [279, 318] width 67 height 11
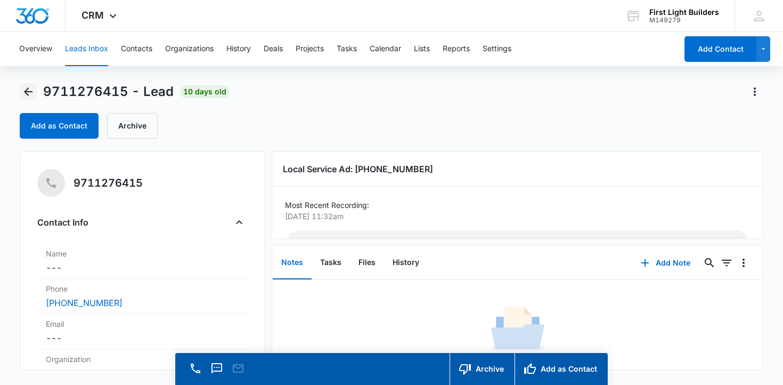
click at [31, 91] on icon "Back" at bounding box center [28, 91] width 9 height 9
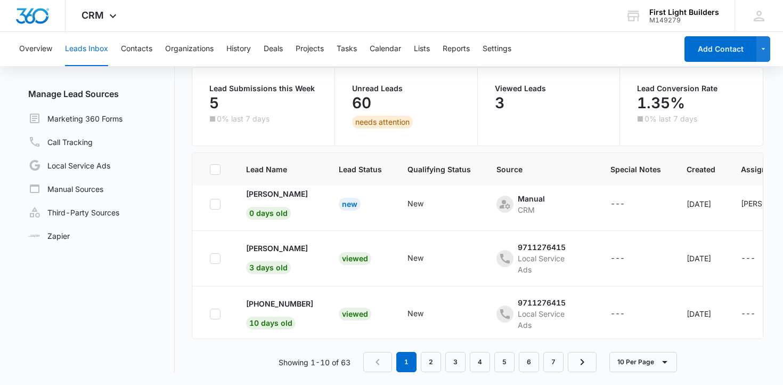
scroll to position [4, 0]
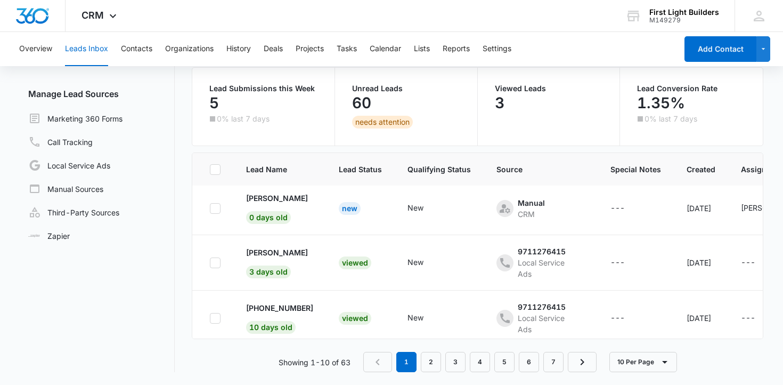
click at [105, 50] on button "Leads Inbox" at bounding box center [86, 49] width 43 height 34
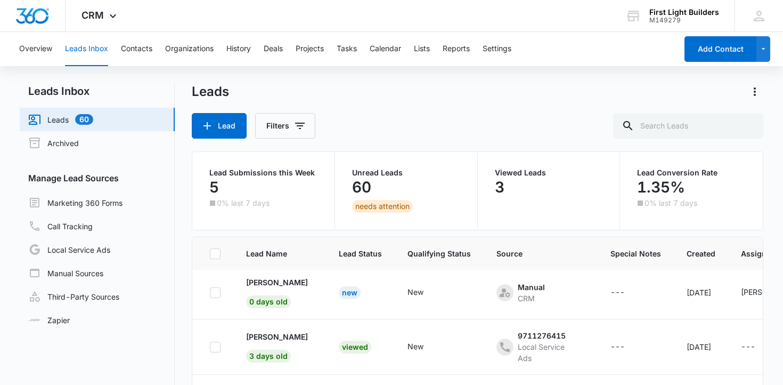
click at [65, 113] on link "Leads 60" at bounding box center [60, 119] width 65 height 13
click at [53, 120] on link "Leads 60" at bounding box center [60, 119] width 65 height 13
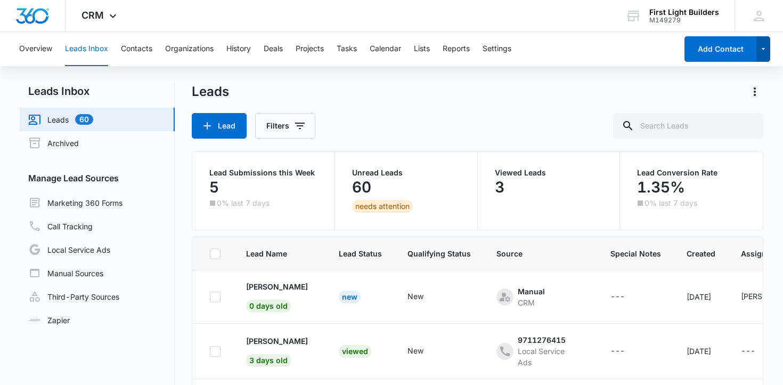
click at [763, 46] on icon "button" at bounding box center [763, 49] width 9 height 13
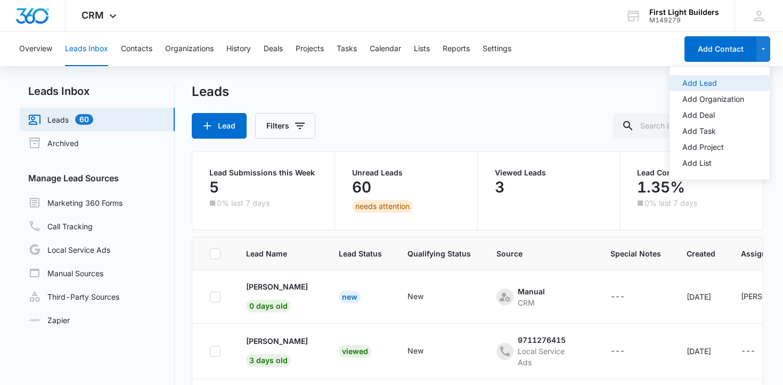
click at [717, 84] on div "Add Lead" at bounding box center [713, 82] width 62 height 7
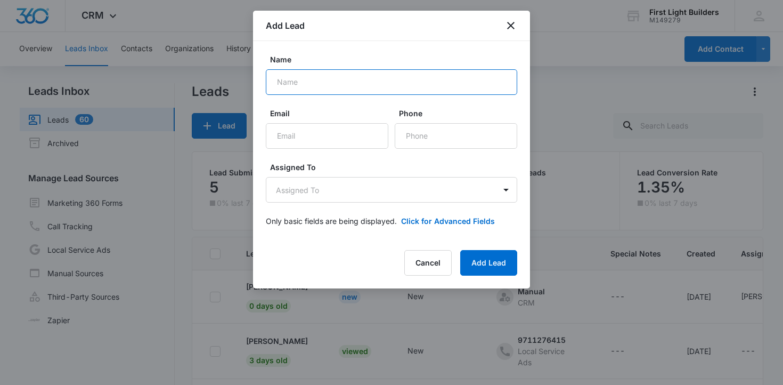
click at [371, 81] on input "Name" at bounding box center [391, 82] width 251 height 26
type input "[PERSON_NAME]"
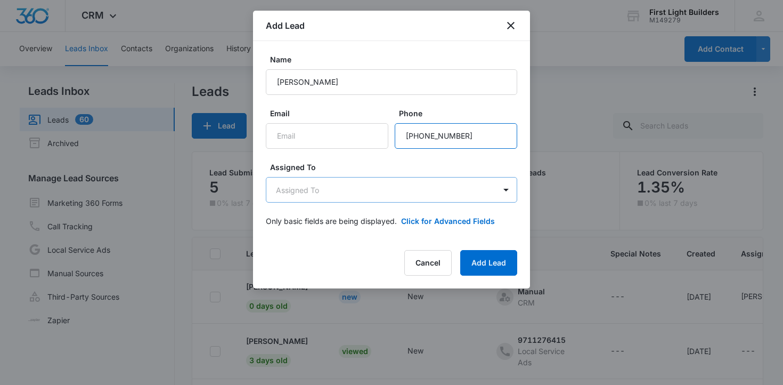
type input "[PHONE_NUMBER]"
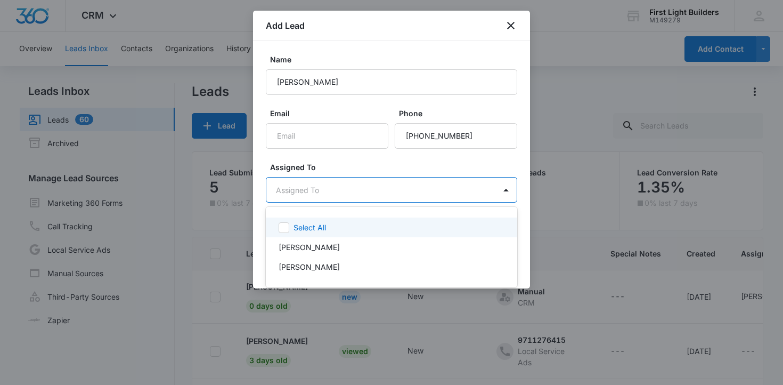
click at [347, 184] on body "CRM Apps Reputation Websites Forms CRM Email Social Content Ads Intelligence Fi…" at bounding box center [391, 192] width 783 height 385
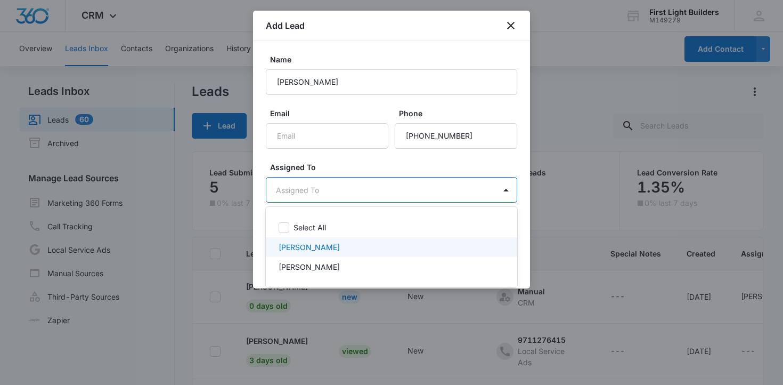
click at [331, 243] on div "[PERSON_NAME]" at bounding box center [391, 246] width 224 height 11
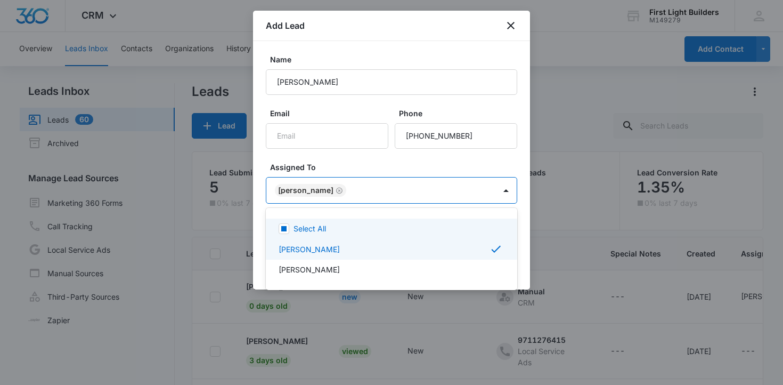
click at [423, 166] on div at bounding box center [391, 192] width 783 height 385
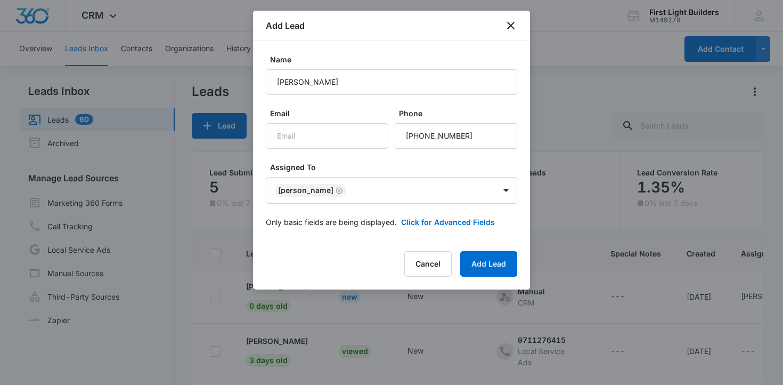
scroll to position [5, 0]
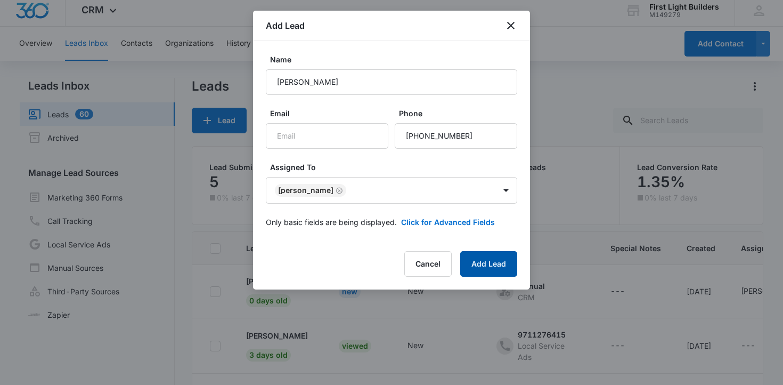
click at [486, 268] on button "Add Lead" at bounding box center [488, 264] width 57 height 26
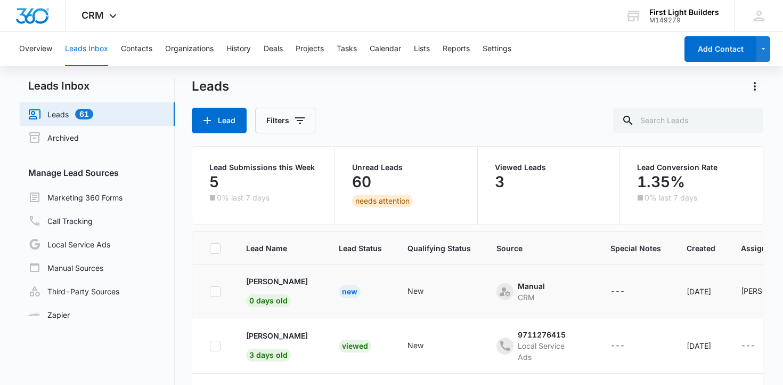
scroll to position [0, 0]
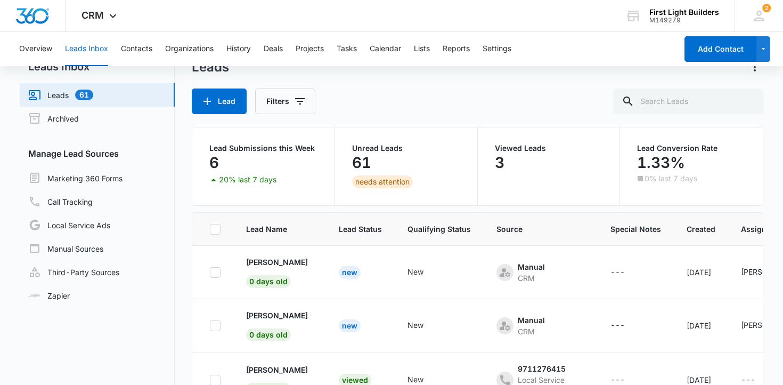
scroll to position [26, 0]
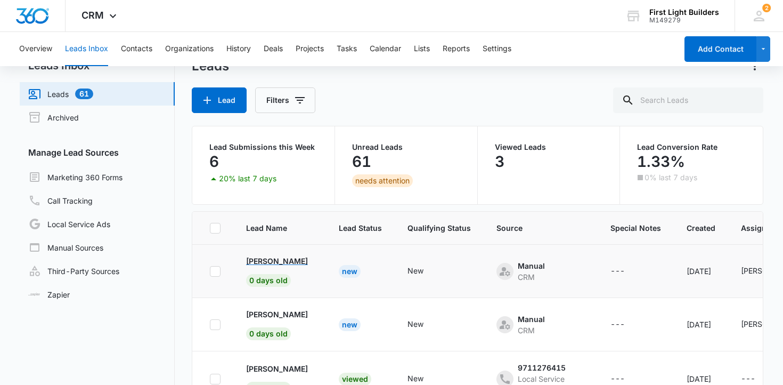
click at [291, 259] on p "[PERSON_NAME]" at bounding box center [277, 260] width 62 height 11
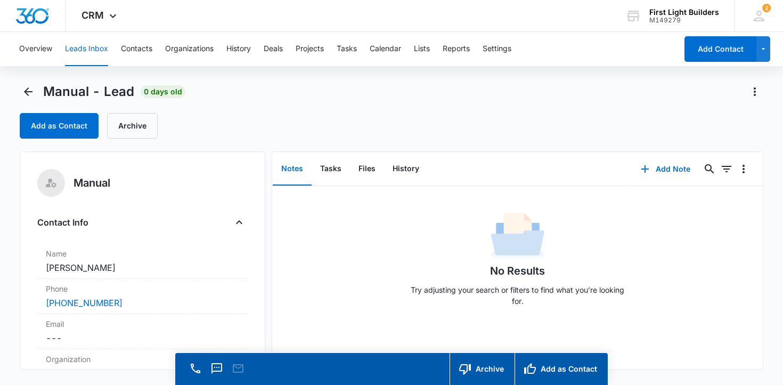
scroll to position [12, 0]
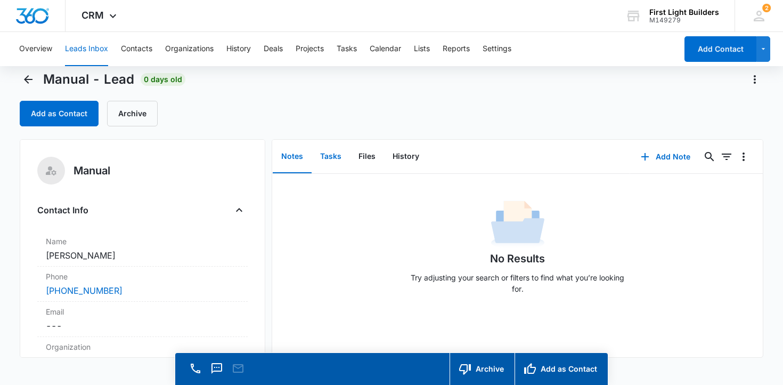
click at [330, 157] on button "Tasks" at bounding box center [331, 156] width 38 height 33
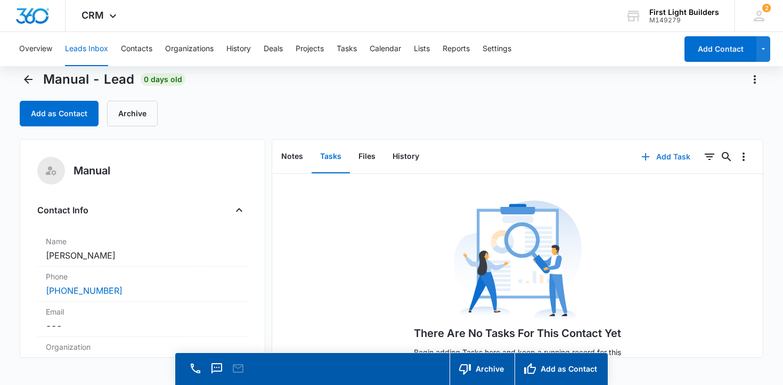
click at [680, 154] on button "Add Task" at bounding box center [666, 157] width 70 height 26
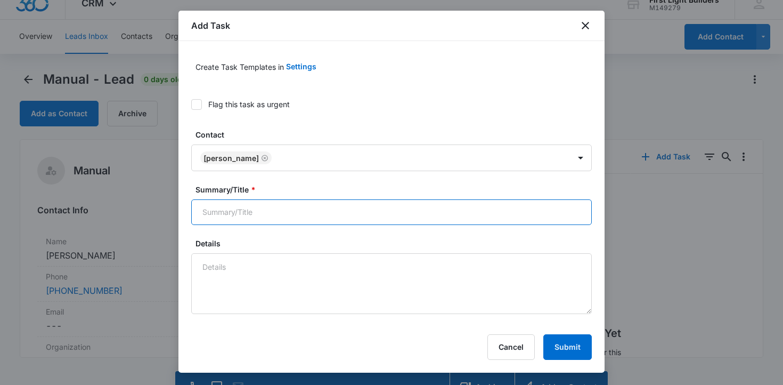
click at [216, 214] on input "Summary/Title *" at bounding box center [391, 212] width 401 height 26
type input "Create Estimate"
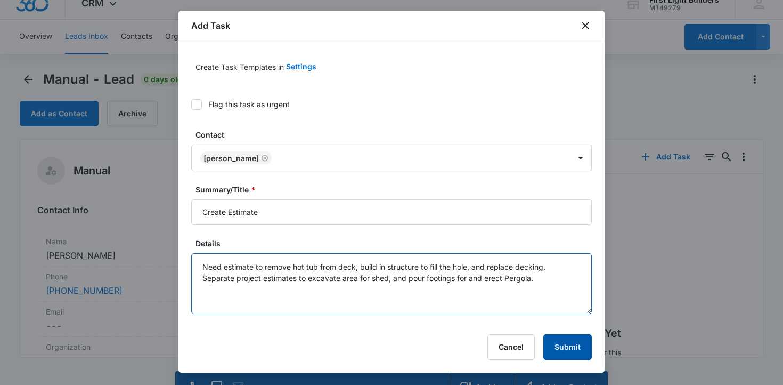
type textarea "Need estimate to remove hot tub from deck, build in structure to fill the hole,…"
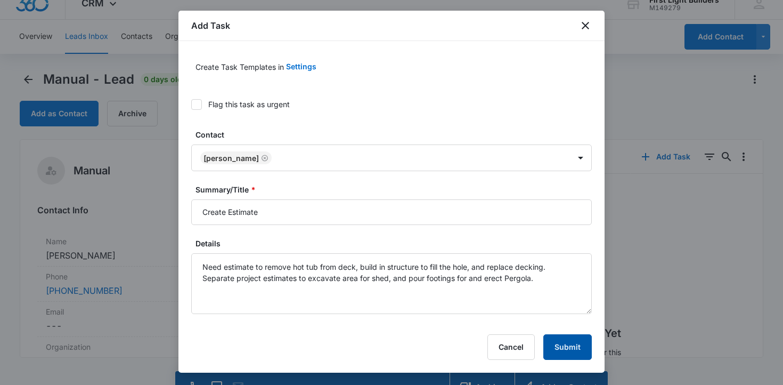
click at [563, 345] on button "Submit" at bounding box center [567, 347] width 48 height 26
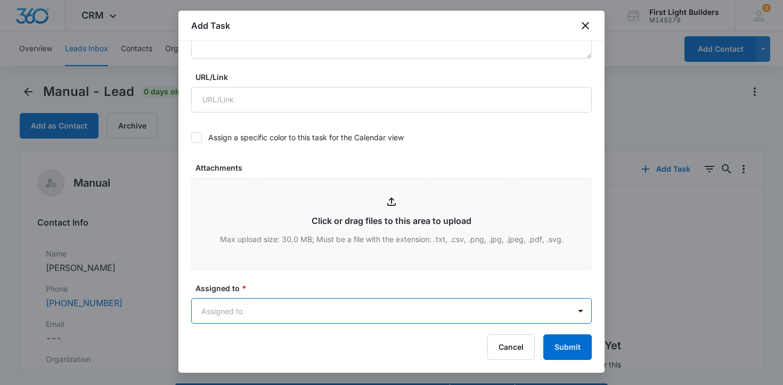
click at [461, 308] on body "CRM Apps Reputation Websites Forms CRM Email Social Content Ads Intelligence Fi…" at bounding box center [391, 207] width 783 height 415
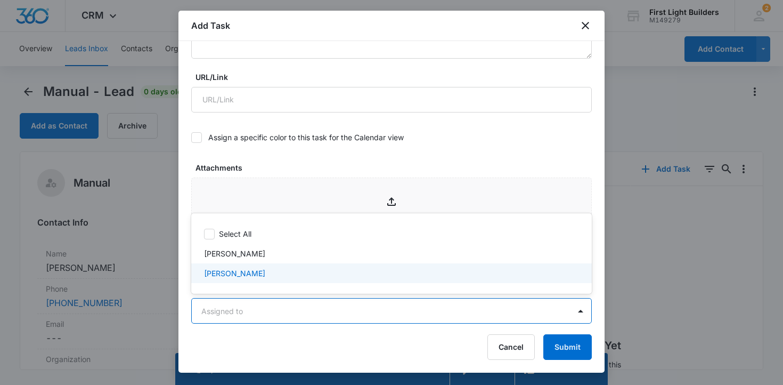
click at [419, 266] on div "[PERSON_NAME]" at bounding box center [391, 273] width 401 height 20
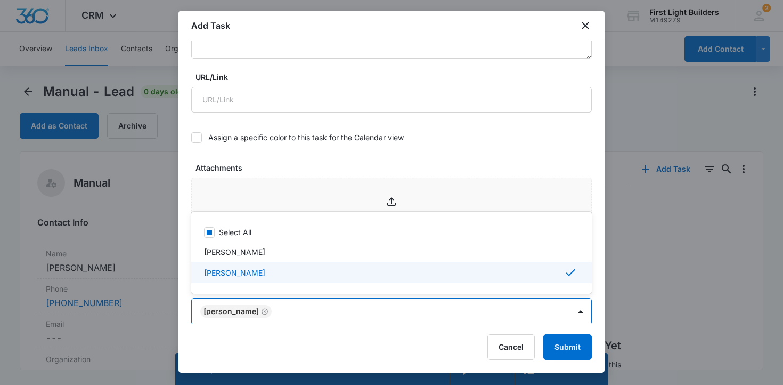
click at [559, 345] on div at bounding box center [391, 192] width 783 height 385
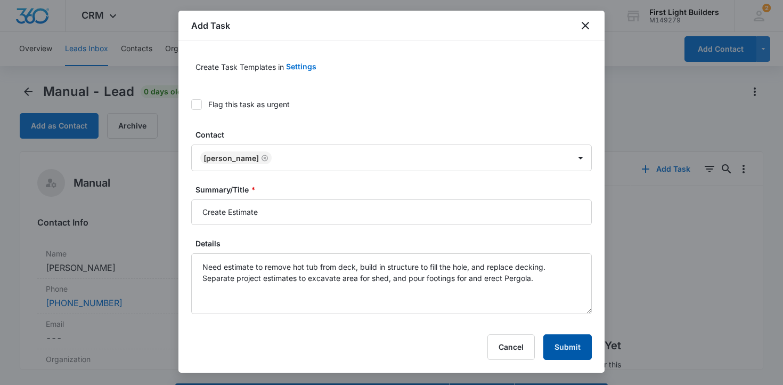
click at [569, 345] on button "Submit" at bounding box center [567, 347] width 48 height 26
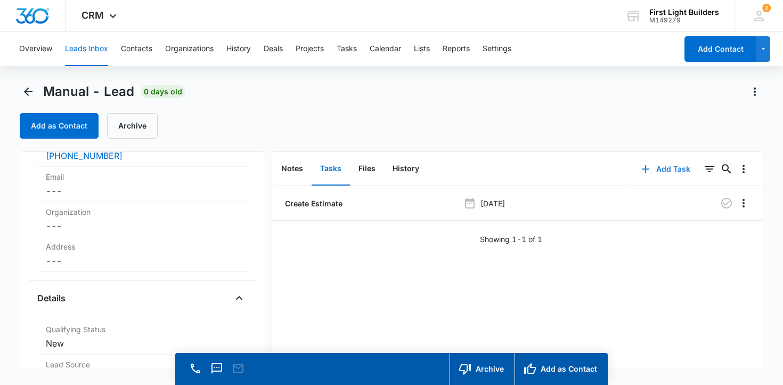
scroll to position [169, 0]
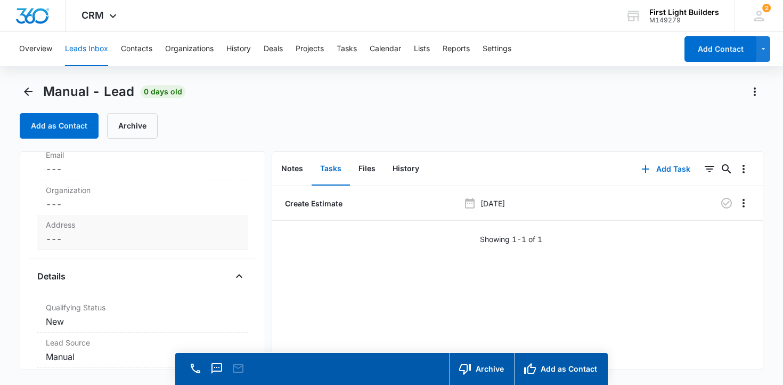
click at [99, 242] on dd "Cancel Save Changes ---" at bounding box center [143, 238] width 194 height 13
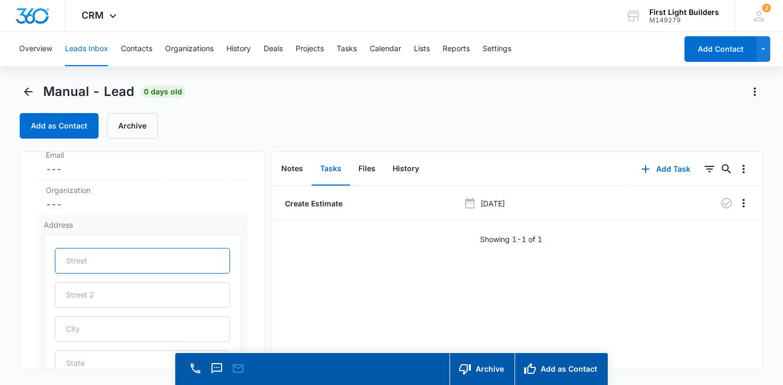
click at [89, 262] on input "text" at bounding box center [143, 261] width 176 height 26
type input "21 Sego Circle"
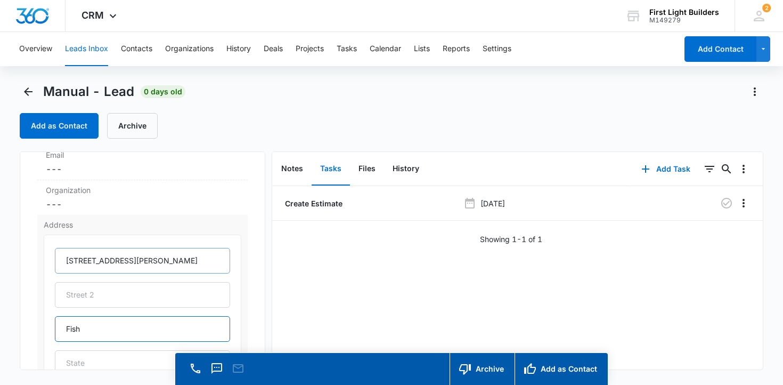
type input "Fish Haven"
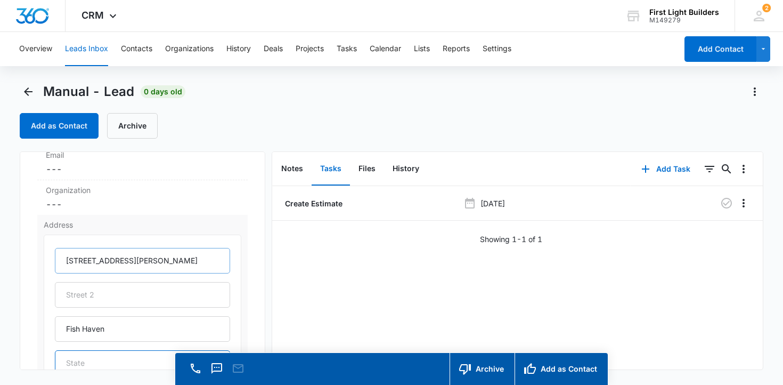
type input "ID"
type input "83287"
type input "United States"
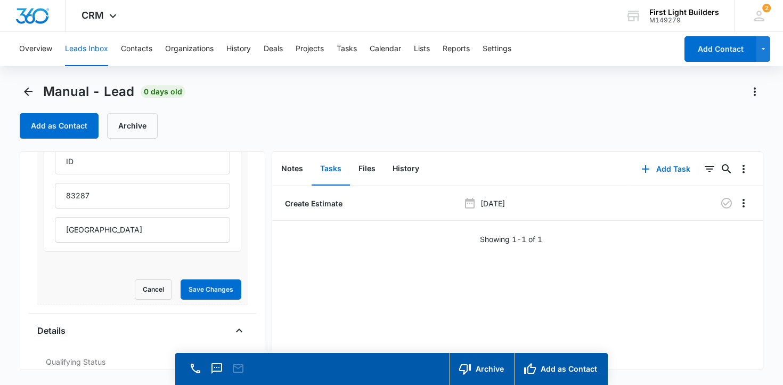
scroll to position [377, 0]
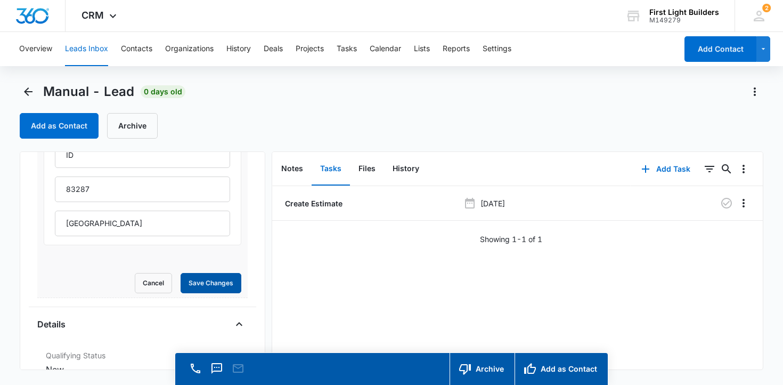
click at [219, 291] on button "Save Changes" at bounding box center [211, 283] width 61 height 20
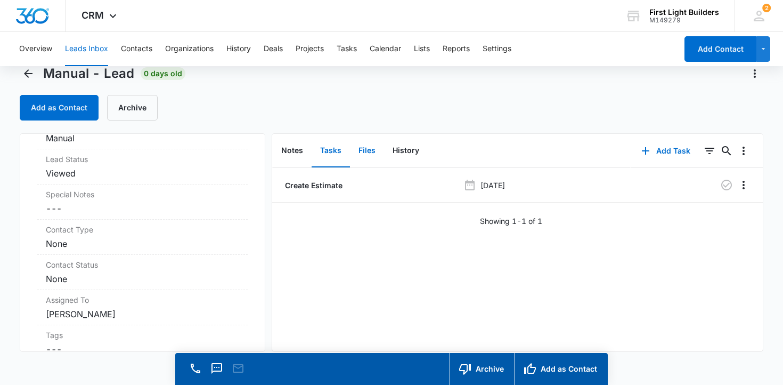
scroll to position [0, 0]
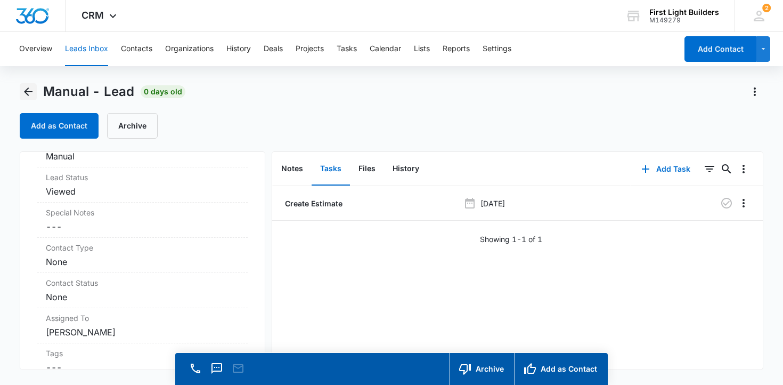
click at [29, 89] on icon "Back" at bounding box center [28, 91] width 13 height 13
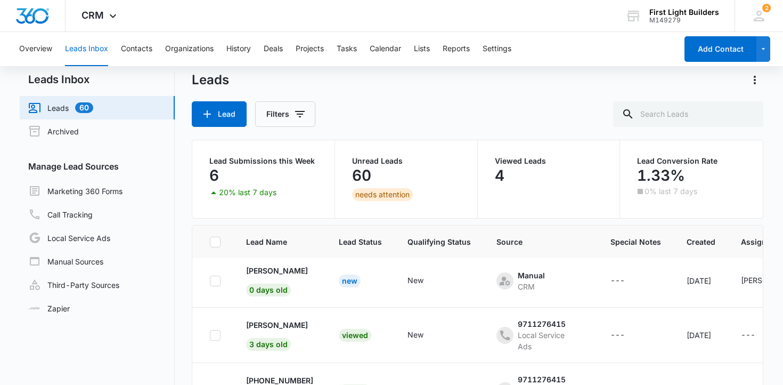
scroll to position [63, 0]
